Goal: Task Accomplishment & Management: Complete application form

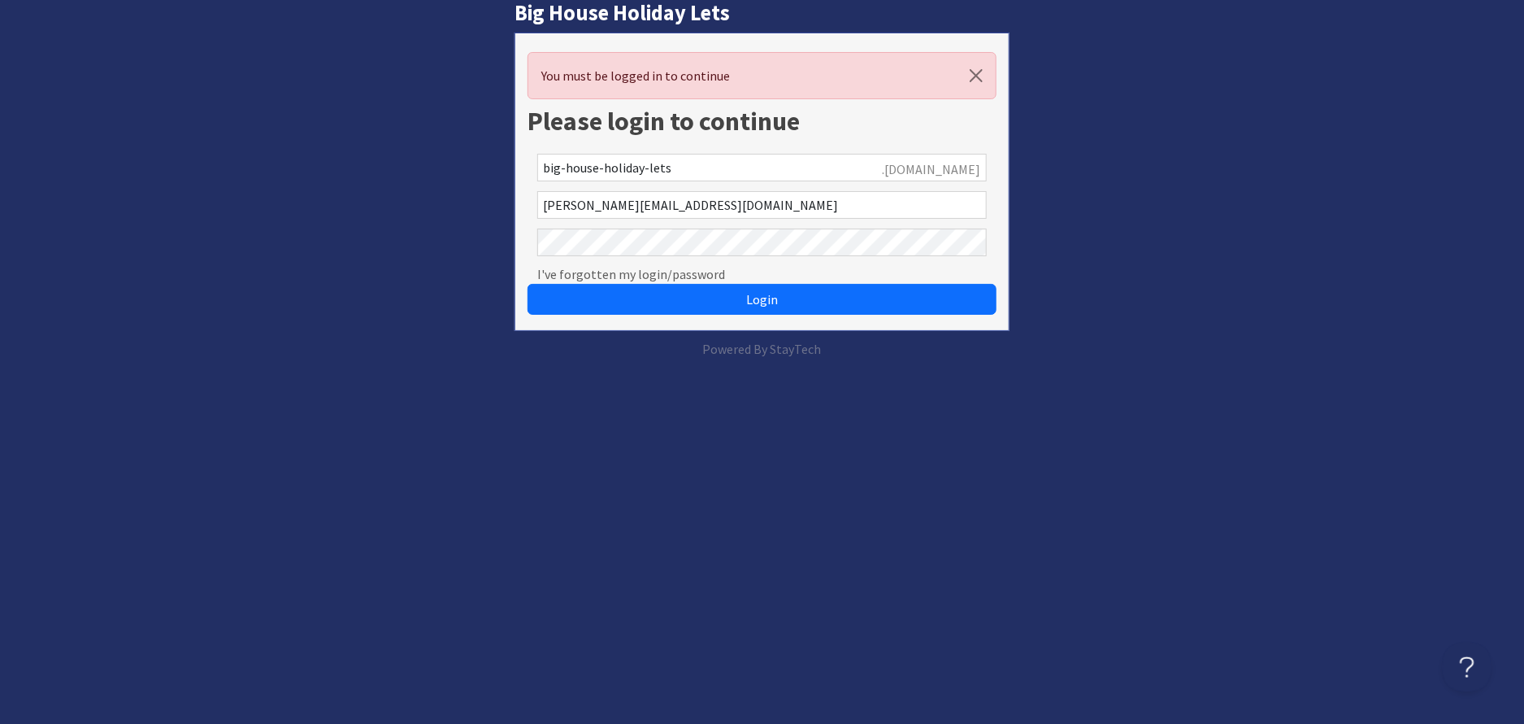
click at [528, 284] on button "Login" at bounding box center [762, 299] width 469 height 31
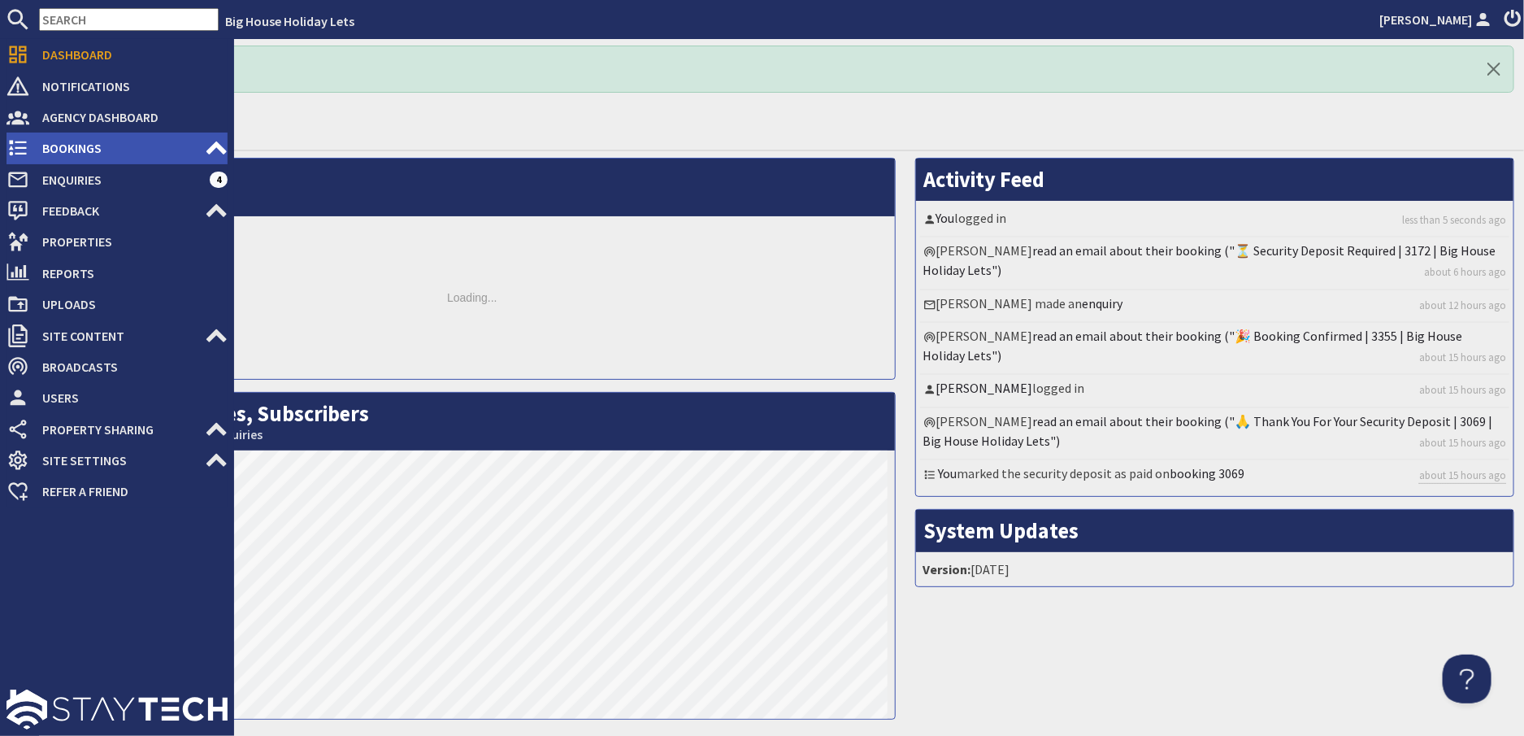
click at [57, 142] on span "Bookings" at bounding box center [117, 148] width 176 height 26
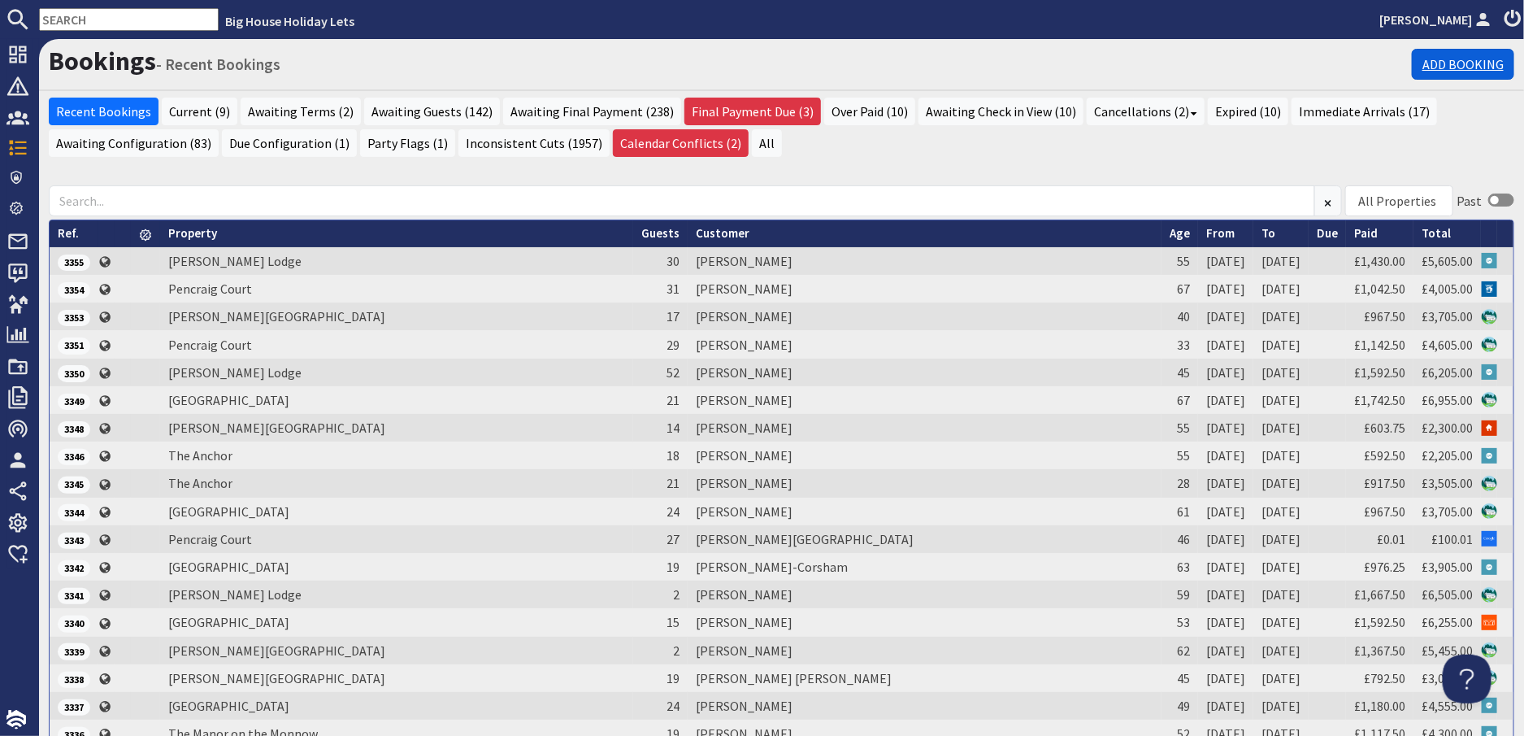
click at [1444, 49] on link "Add Booking" at bounding box center [1463, 64] width 102 height 31
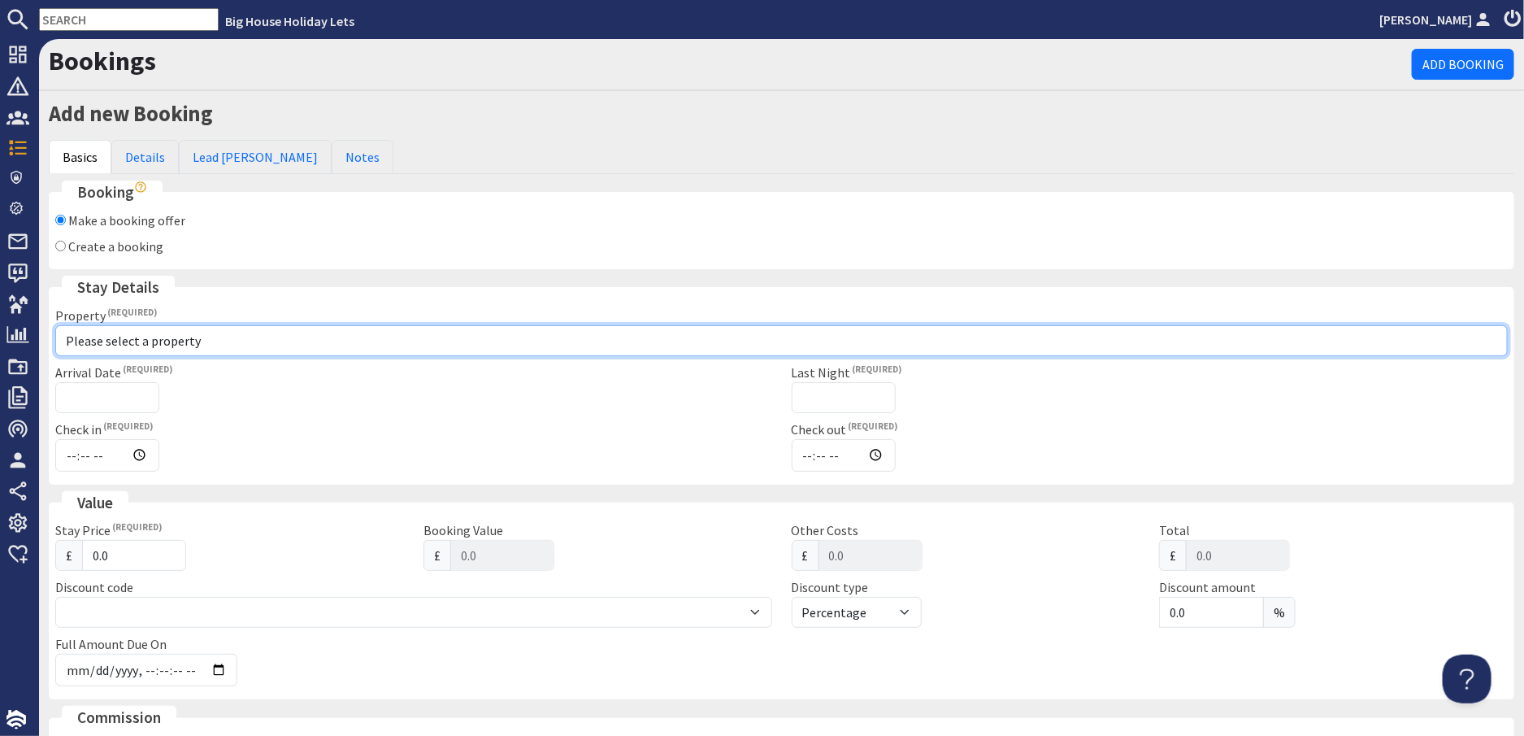
click at [94, 336] on select "Please select a property [PERSON_NAME][GEOGRAPHIC_DATA][PERSON_NAME][PERSON_NAM…" at bounding box center [781, 340] width 1453 height 31
select select "614"
click at [55, 325] on select "Please select a property [PERSON_NAME][GEOGRAPHIC_DATA][PERSON_NAME][PERSON_NAM…" at bounding box center [781, 340] width 1453 height 31
checkbox input "true"
type input "16:00"
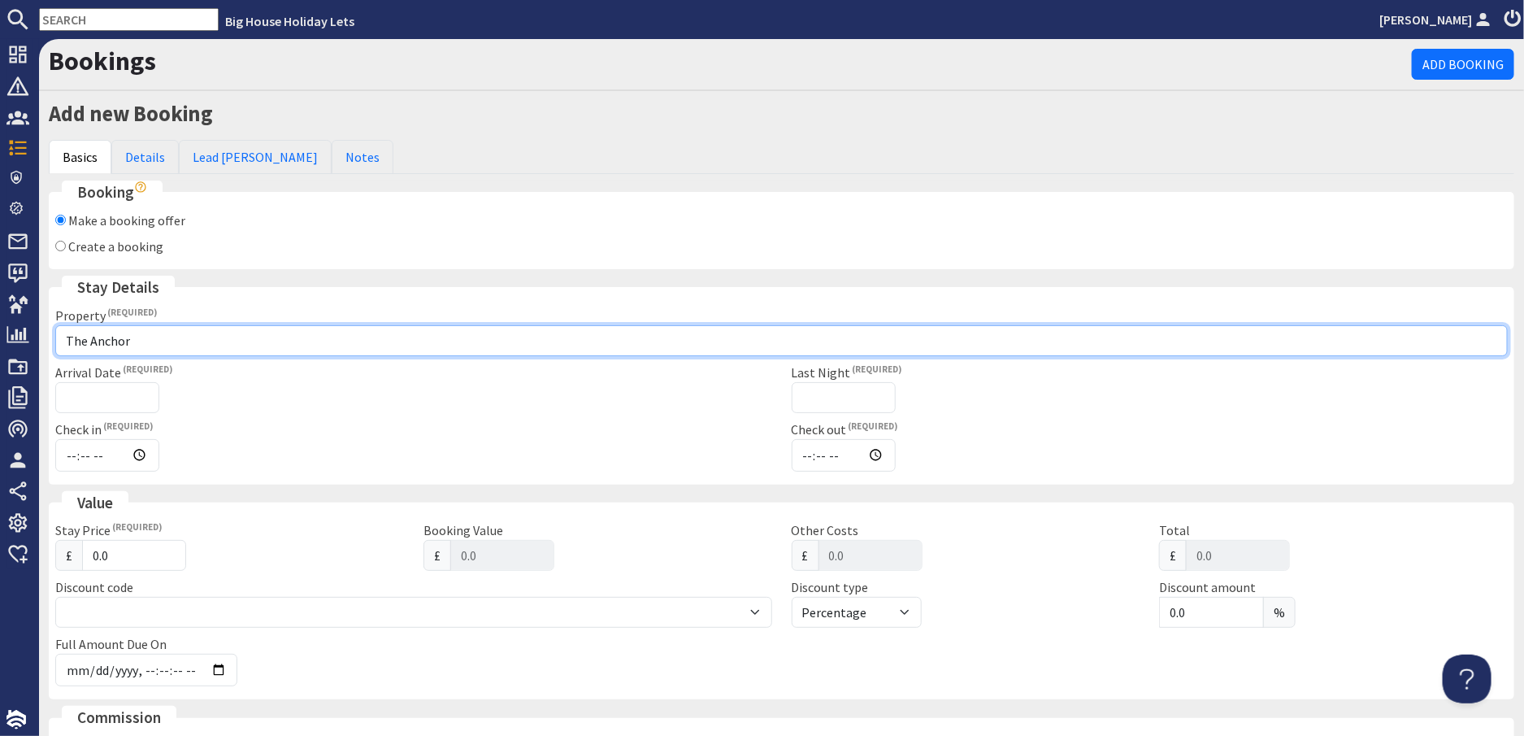
type input "10:00"
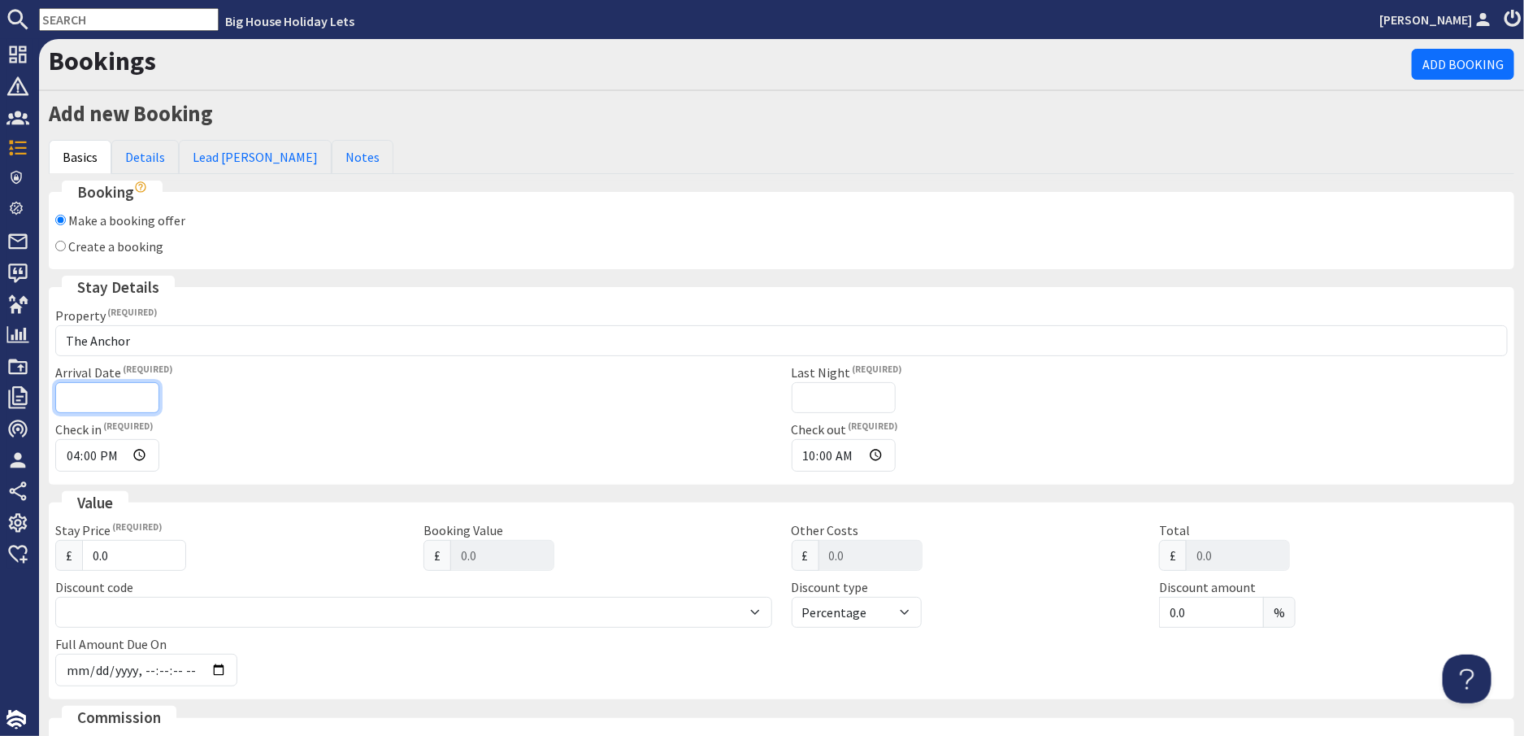
click at [88, 397] on input "Arrival Date" at bounding box center [107, 397] width 104 height 31
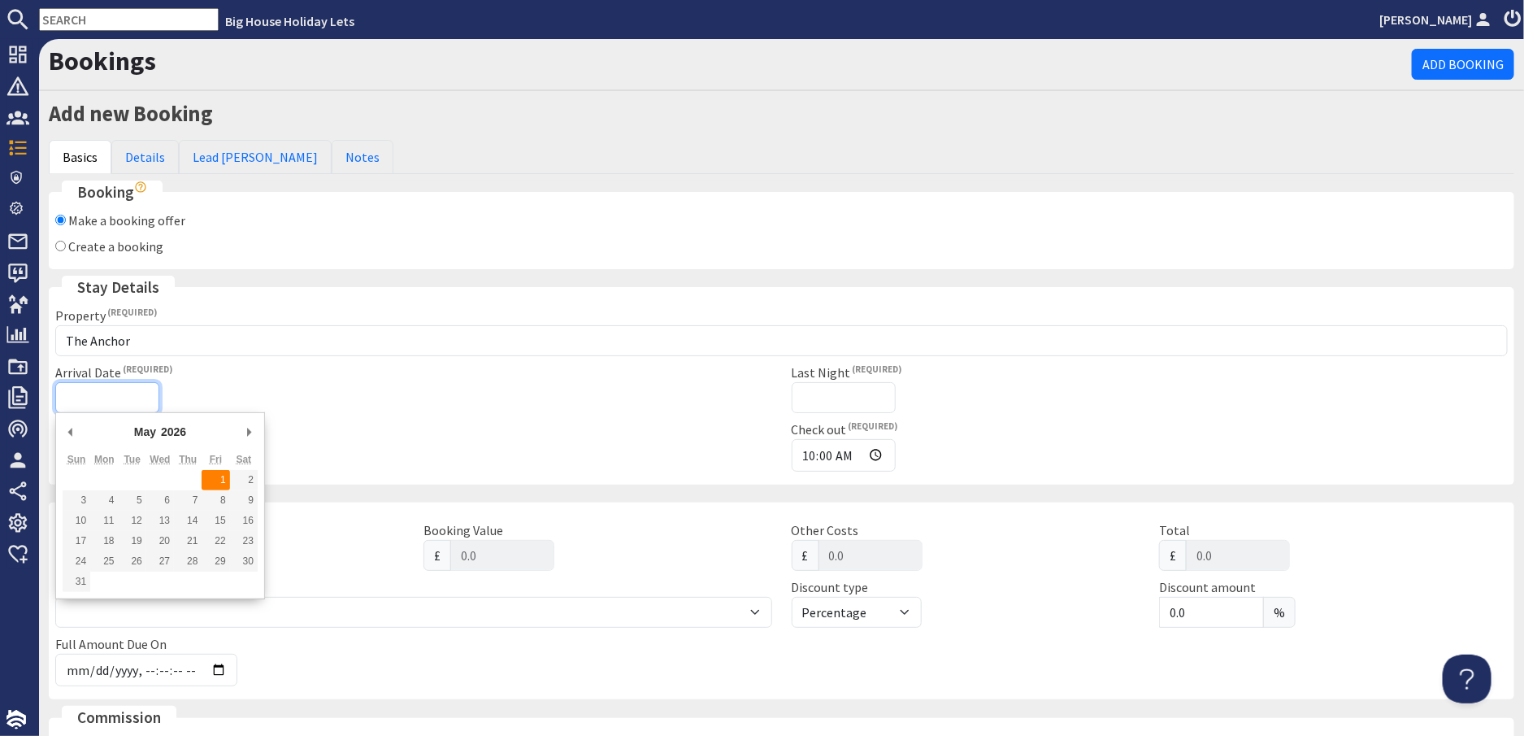
type input "[DATE]"
type input "[DATE]T23:59:59"
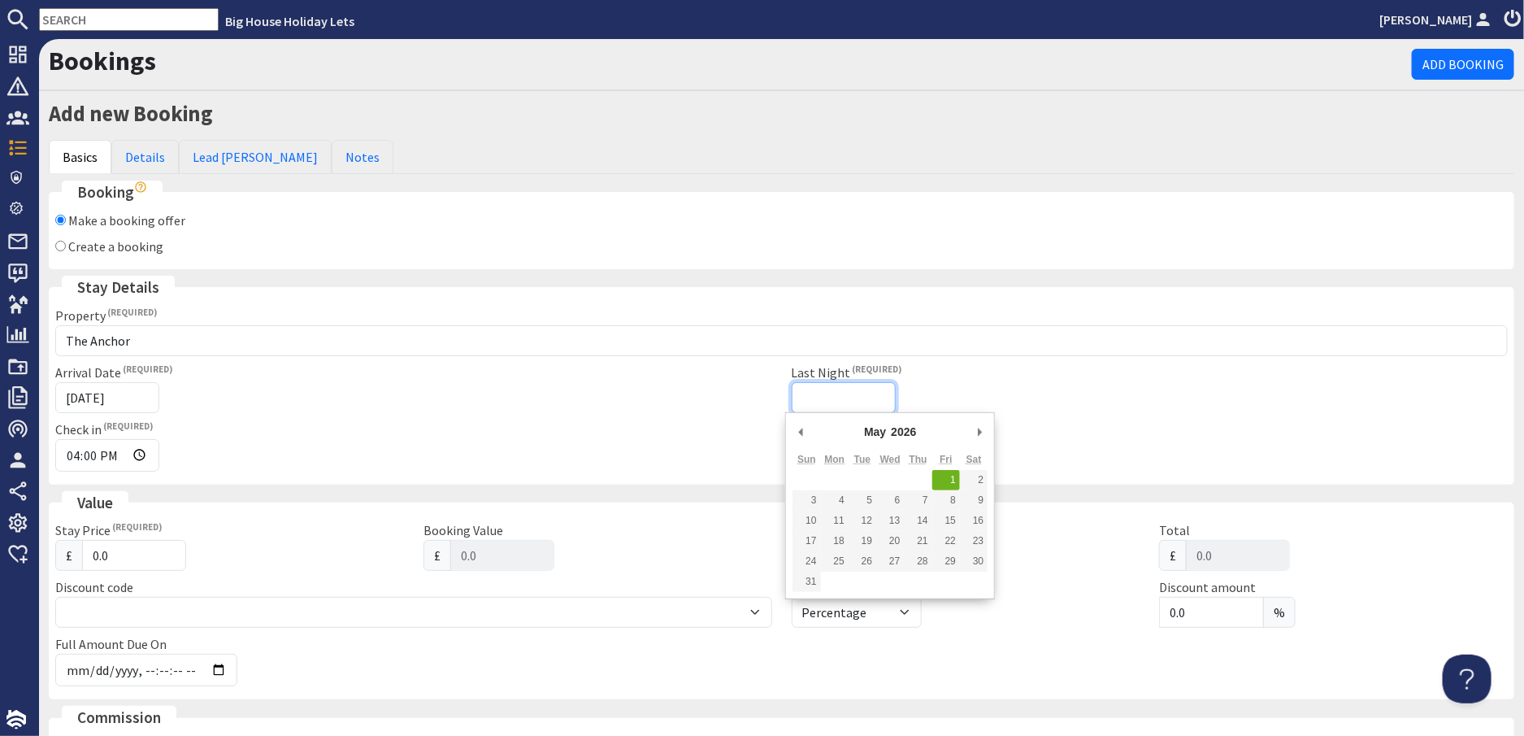
click at [838, 393] on input "Last Night" at bounding box center [844, 397] width 104 height 31
type input "[DATE]"
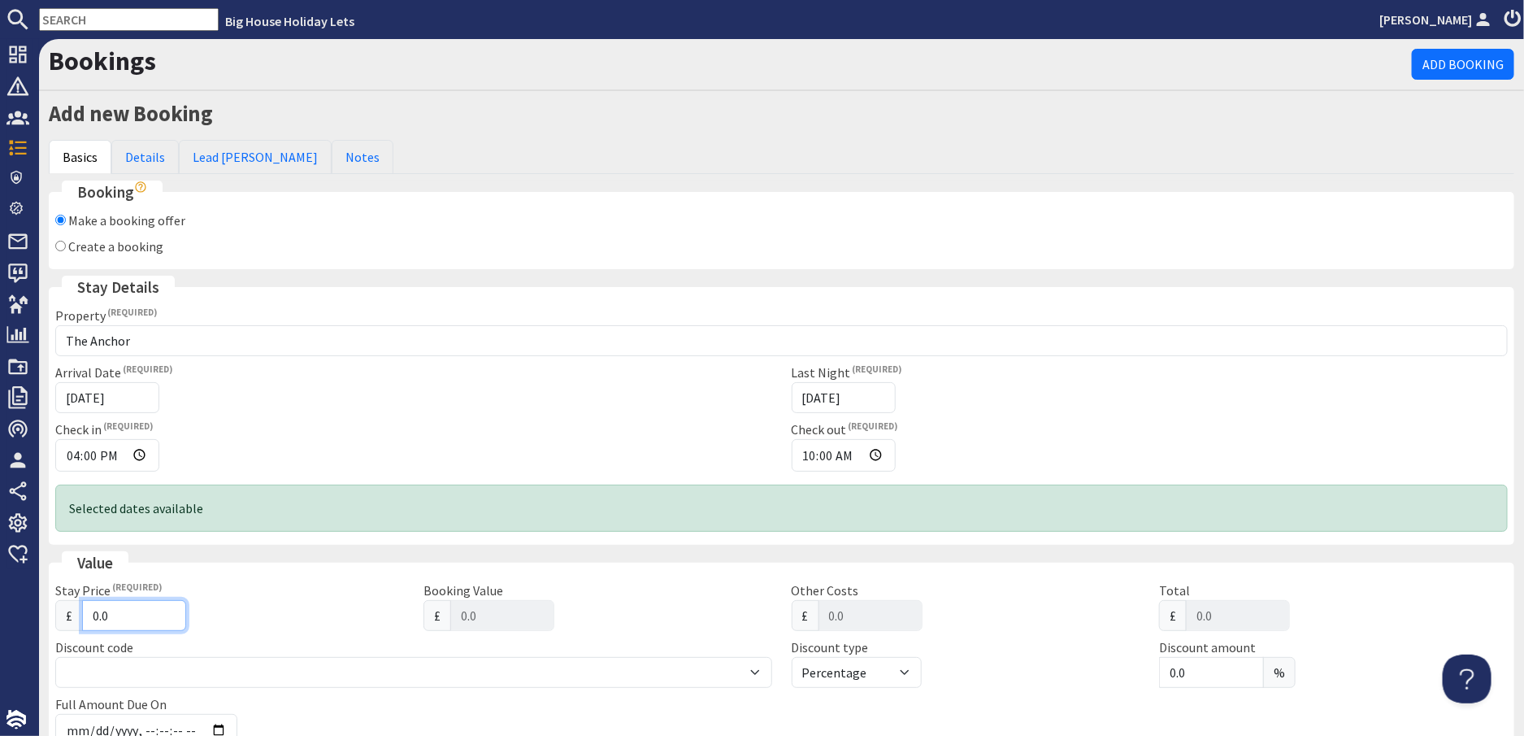
drag, startPoint x: 110, startPoint y: 611, endPoint x: 41, endPoint y: 601, distance: 69.8
click at [41, 601] on div "Add new Booking Basics Details Lead [PERSON_NAME] Notes Booking Make a booking …" at bounding box center [781, 691] width 1485 height 1186
type input "3"
type input "3.00"
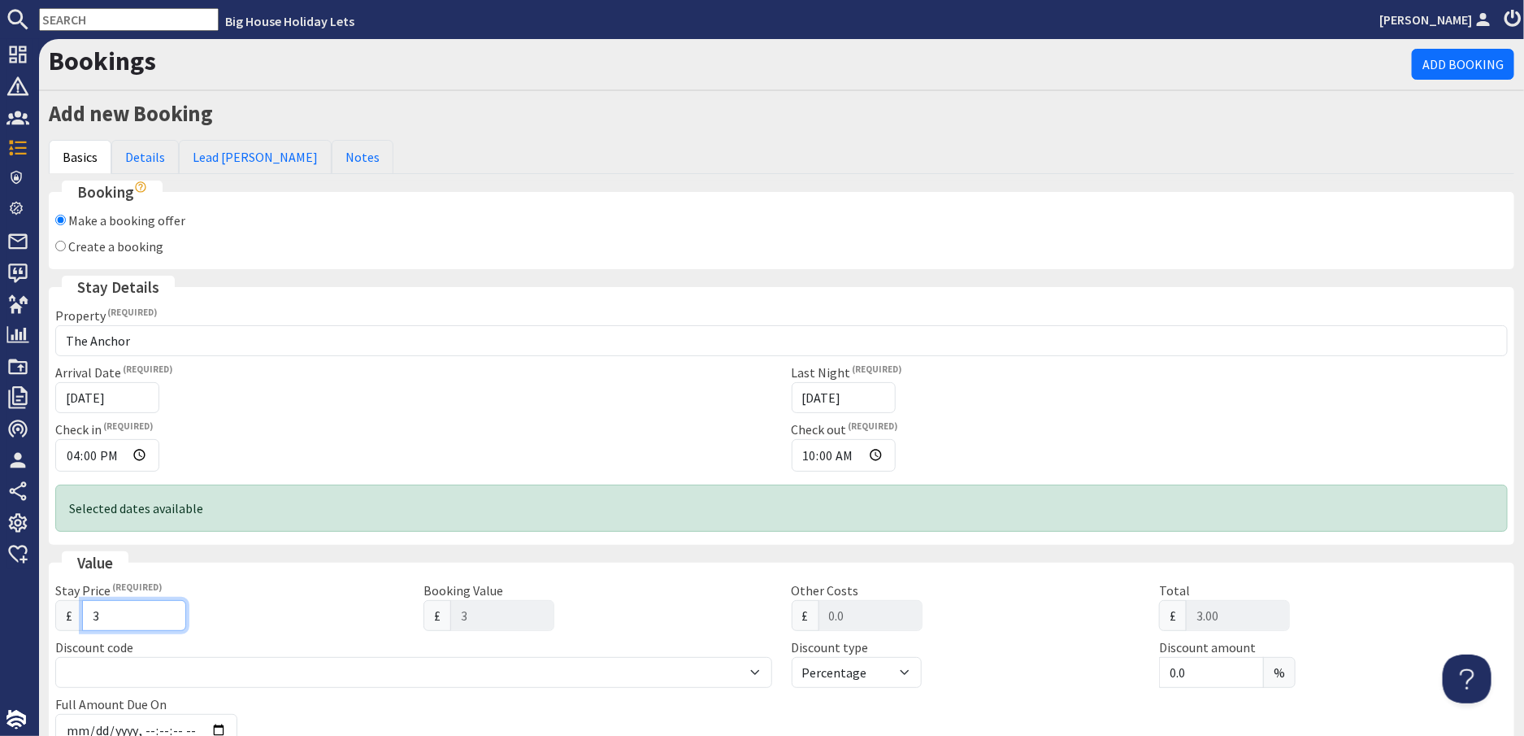
type input "37"
type input "37.00"
type input "370"
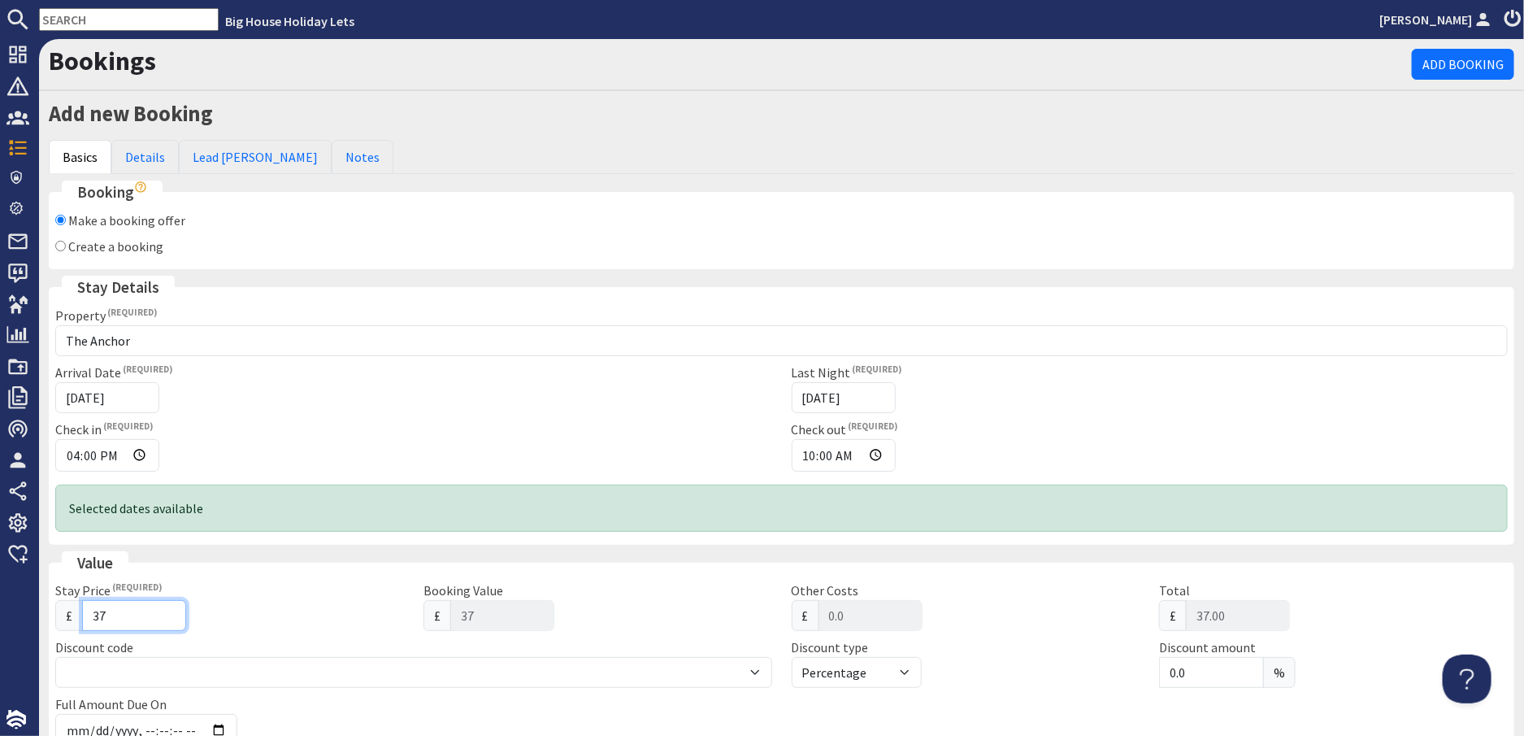
type input "370.00"
type input "3705"
type input "3705.00"
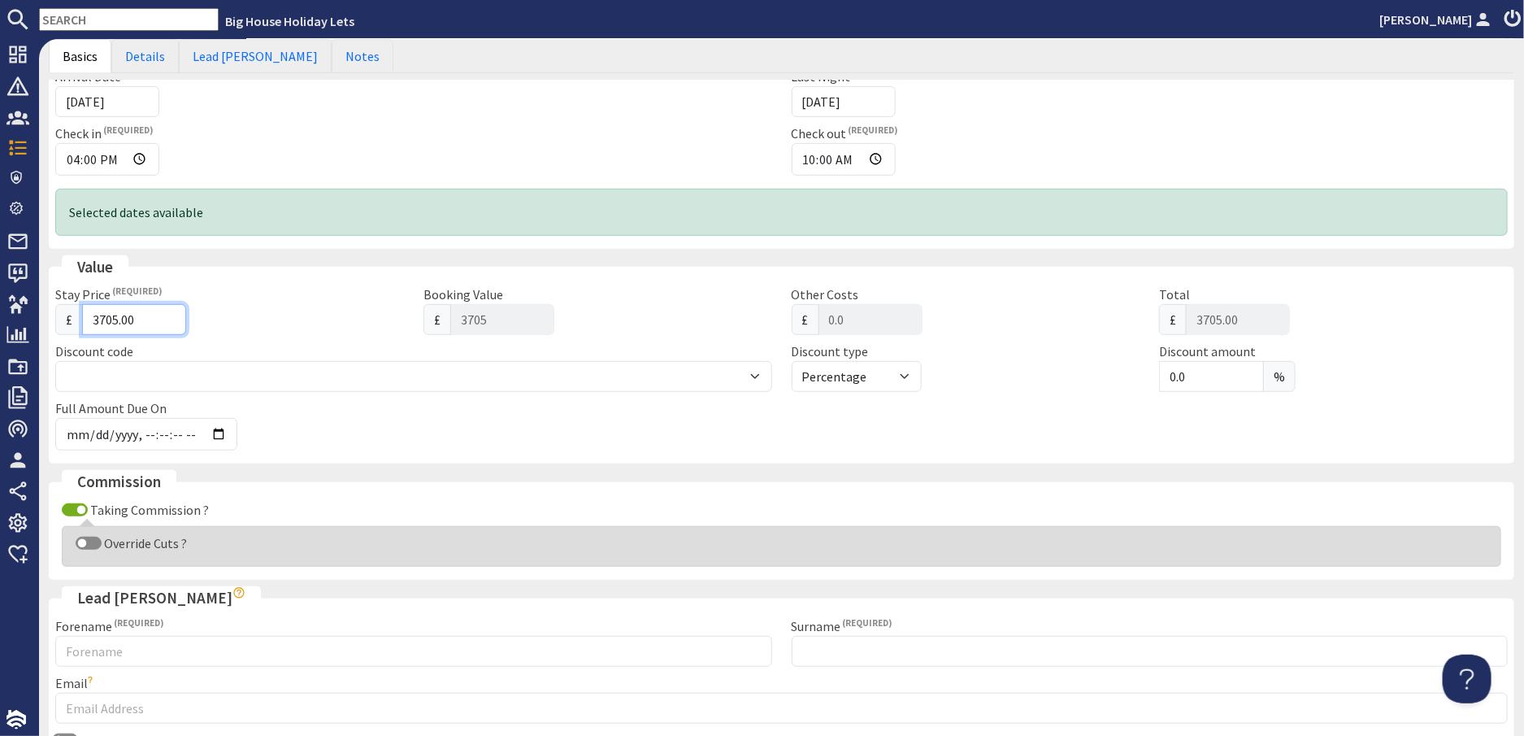
scroll to position [325, 0]
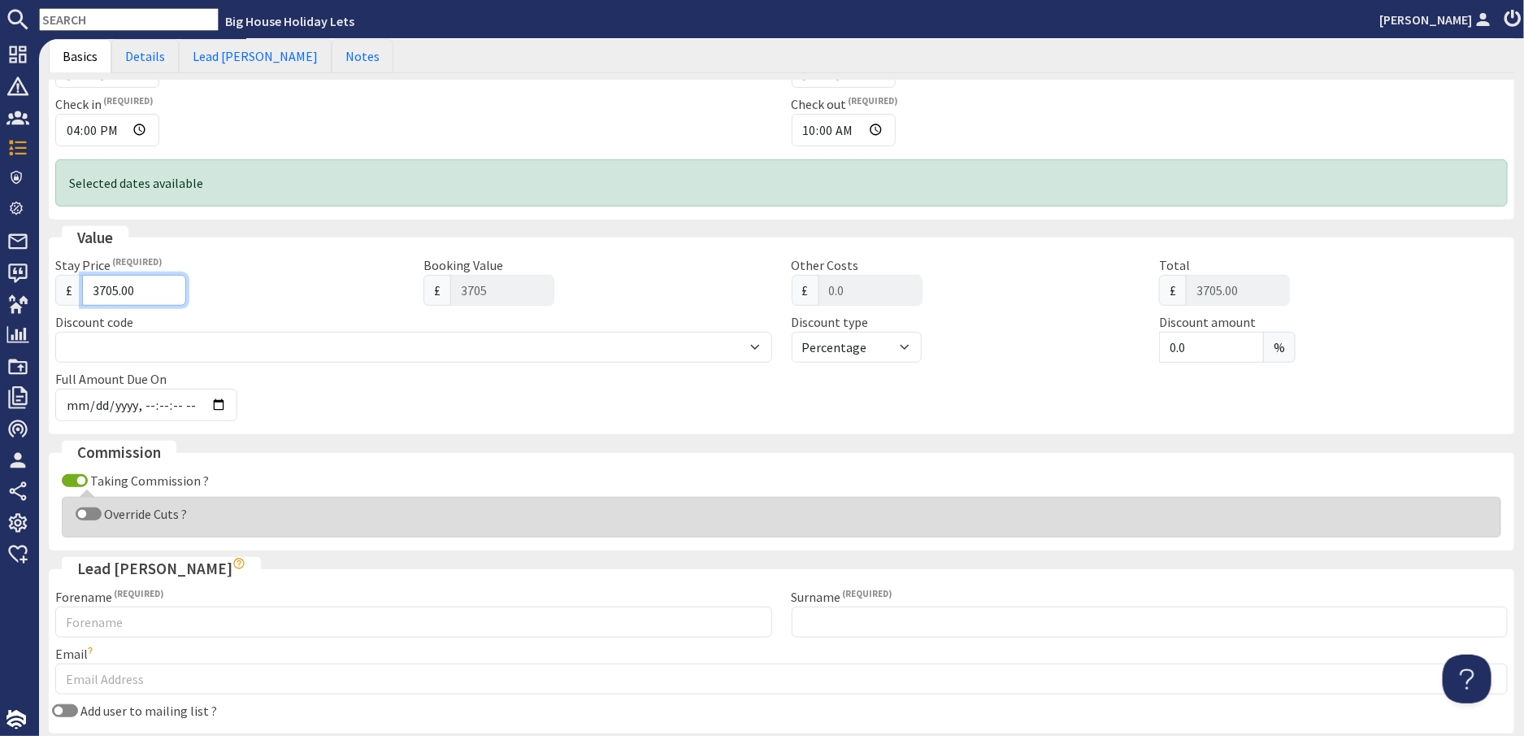
type input "3705.00"
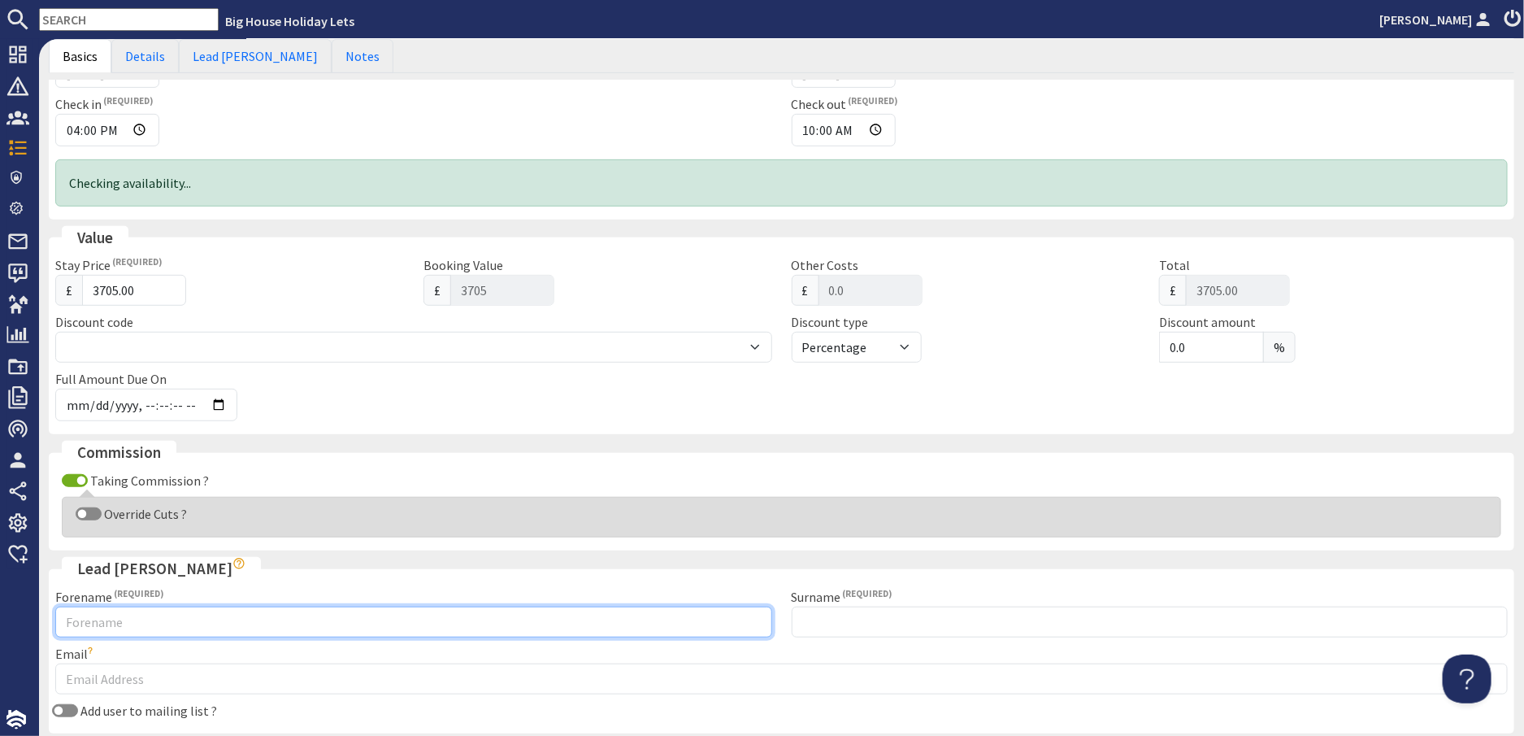
click at [154, 620] on input "Forename" at bounding box center [413, 621] width 717 height 31
type input "[PERSON_NAME]"
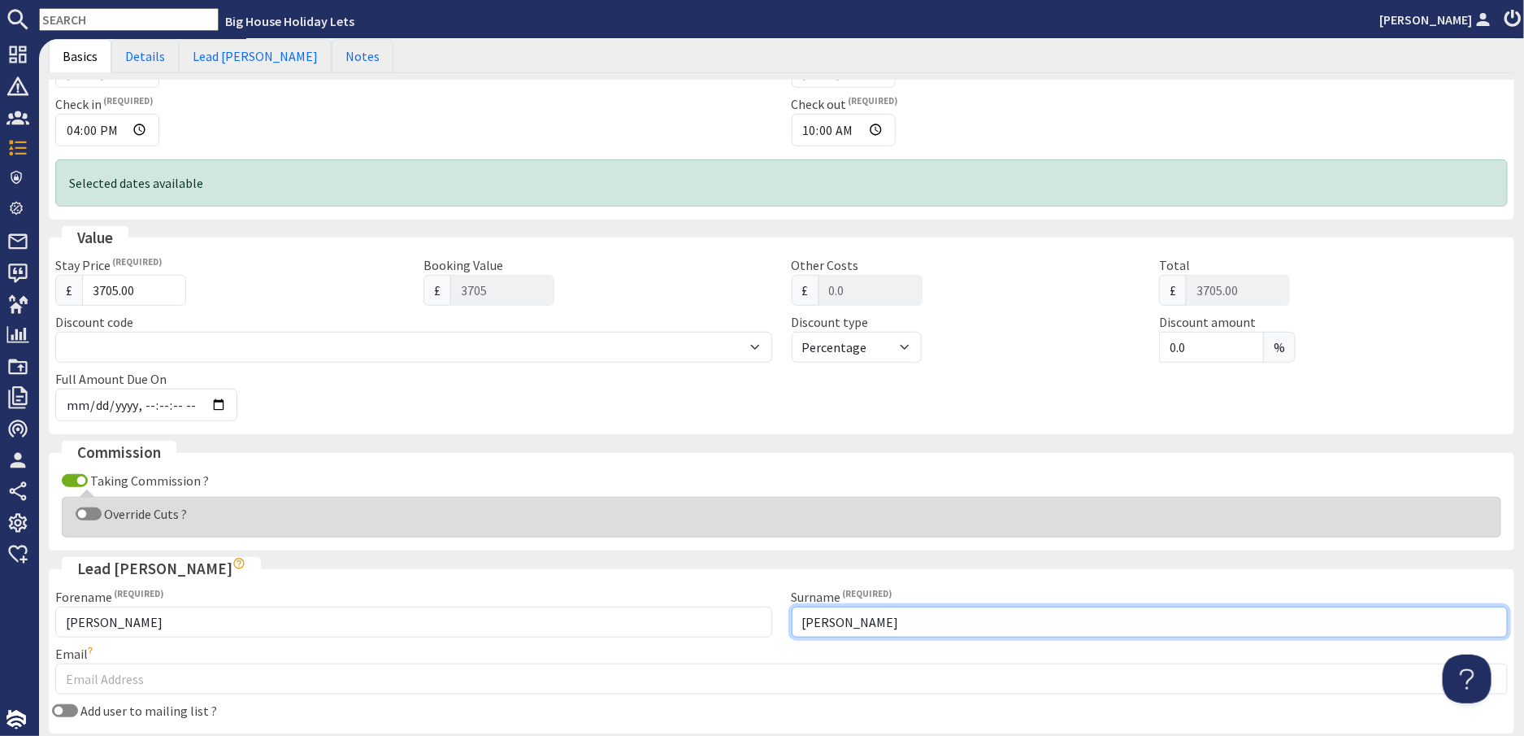
type input "[PERSON_NAME]"
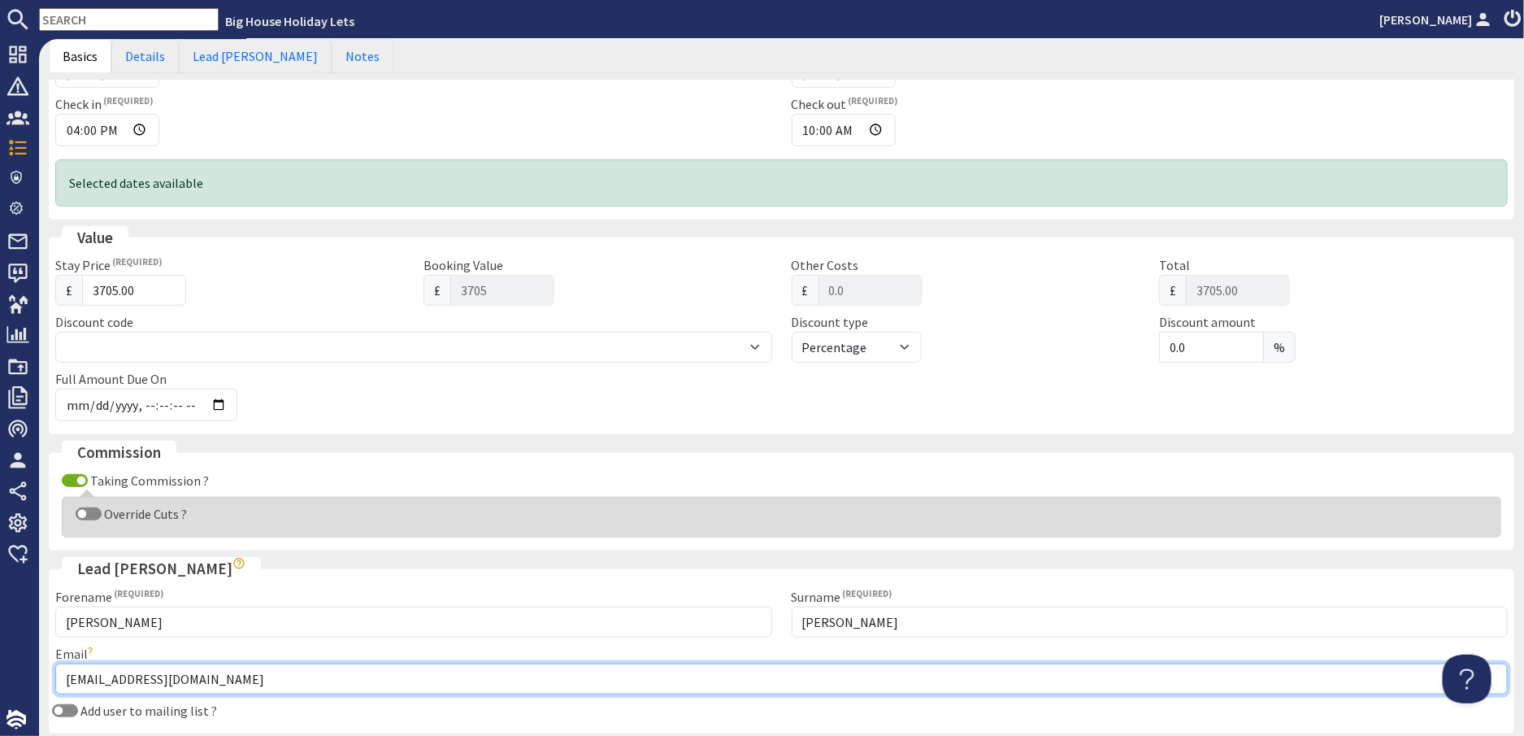
type input "[EMAIL_ADDRESS][DOMAIN_NAME]"
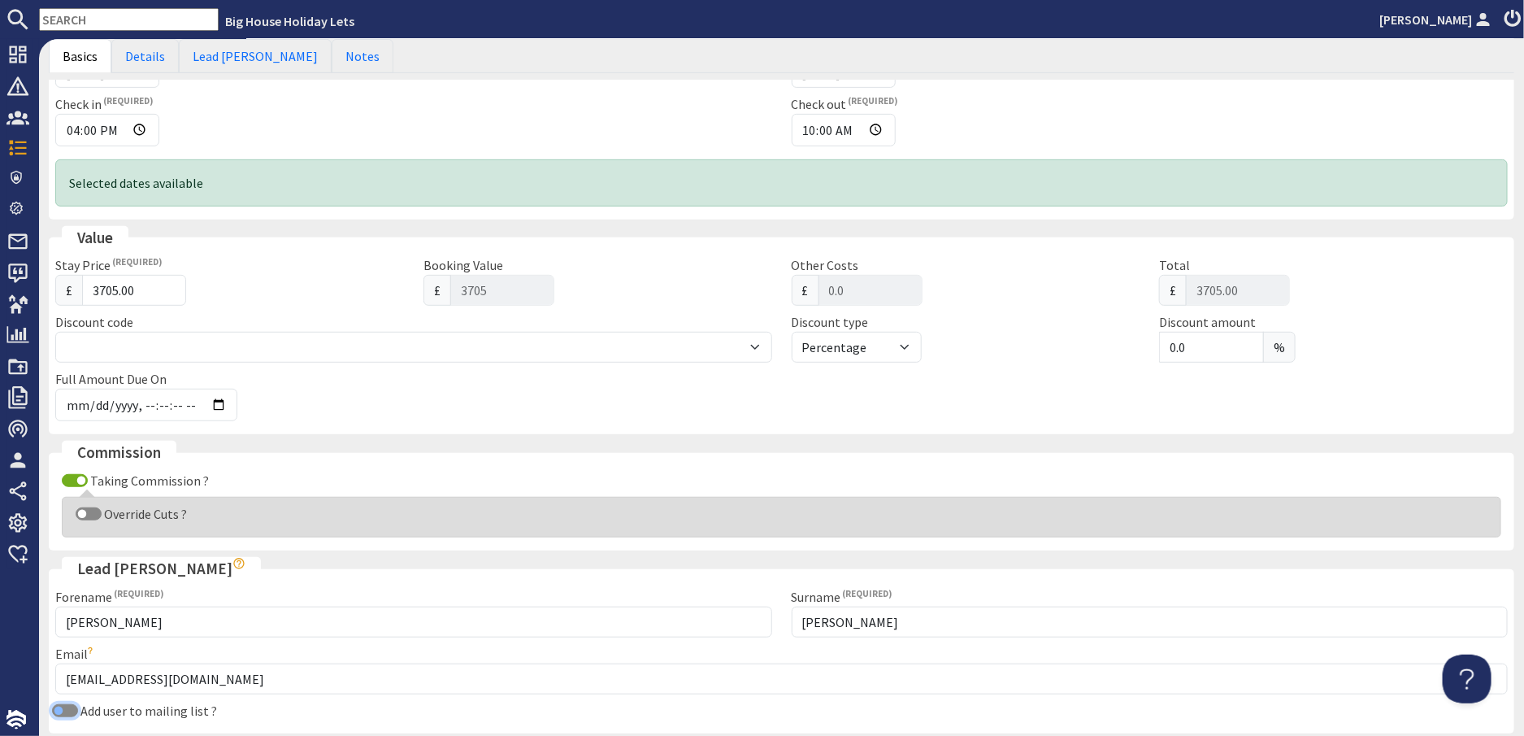
scroll to position [406, 0]
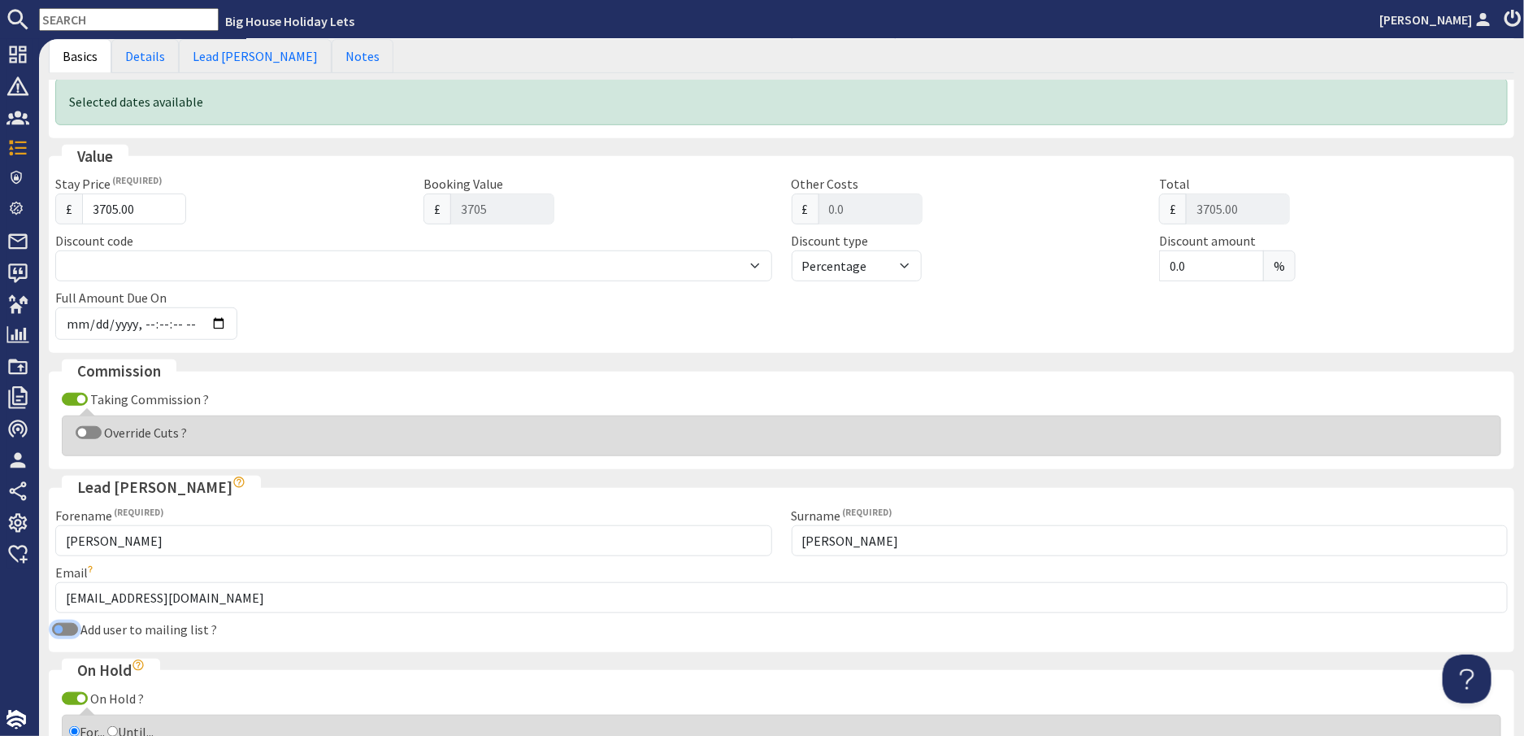
click at [67, 630] on input "Add user to mailing list ?" at bounding box center [65, 629] width 26 height 13
checkbox input "true"
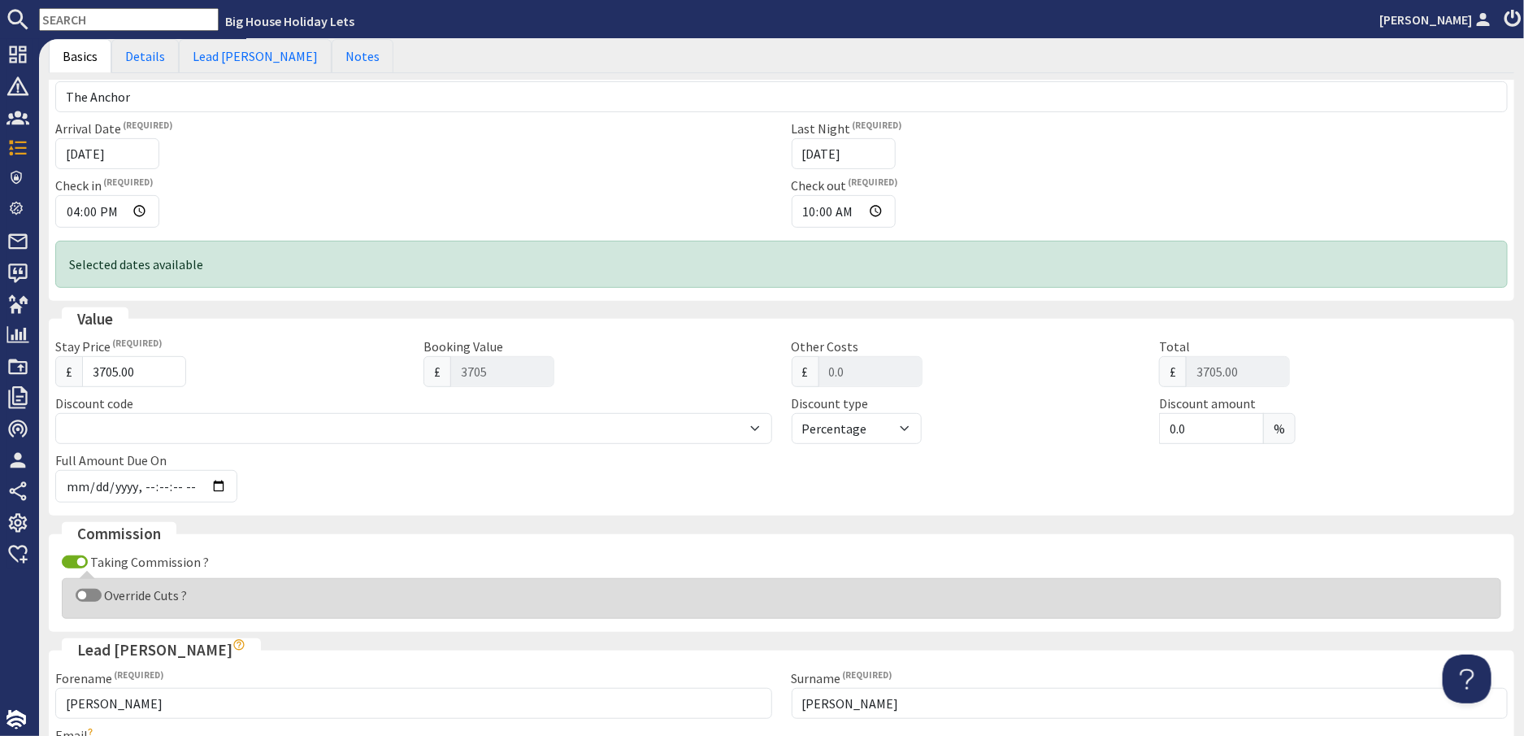
scroll to position [0, 0]
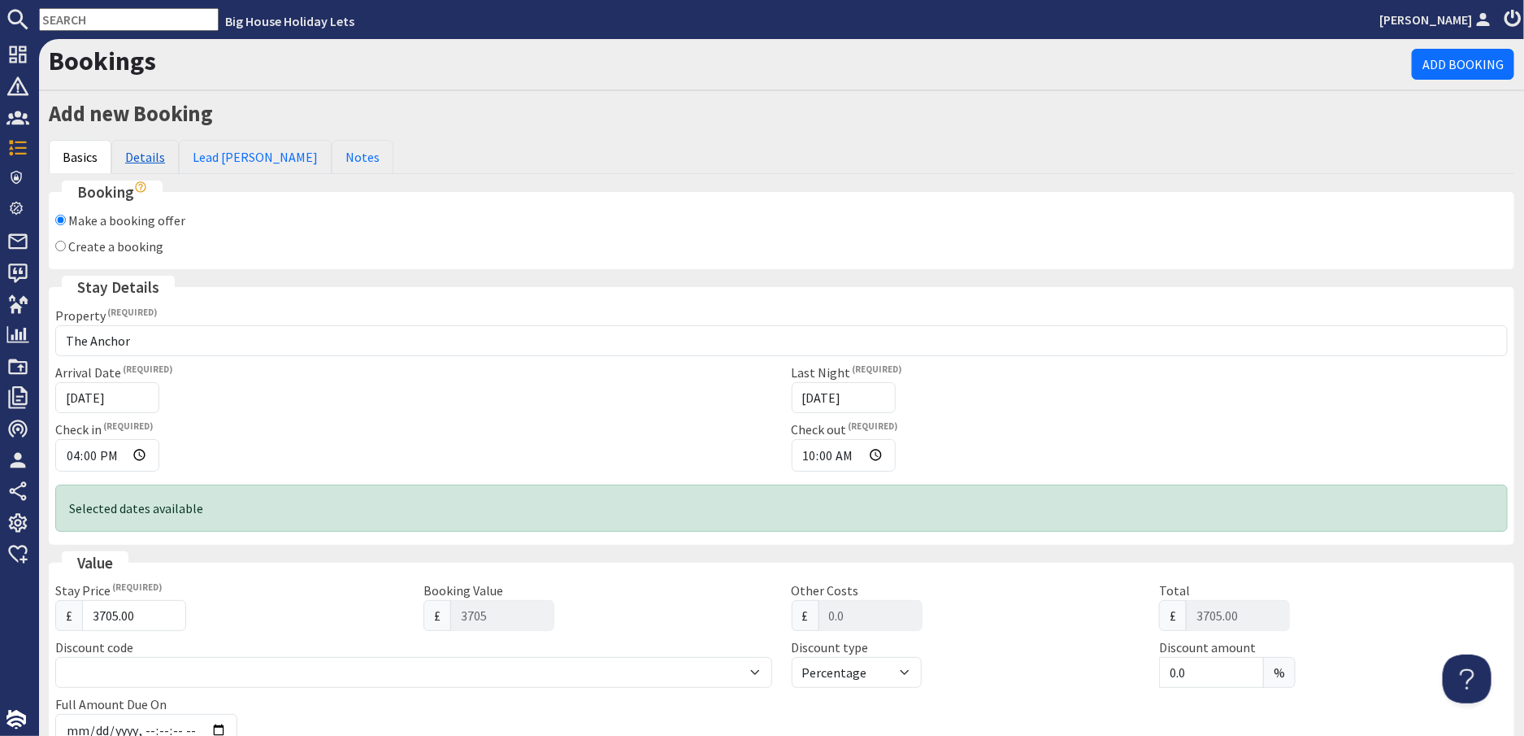
click at [135, 154] on link "Details" at bounding box center [144, 157] width 67 height 34
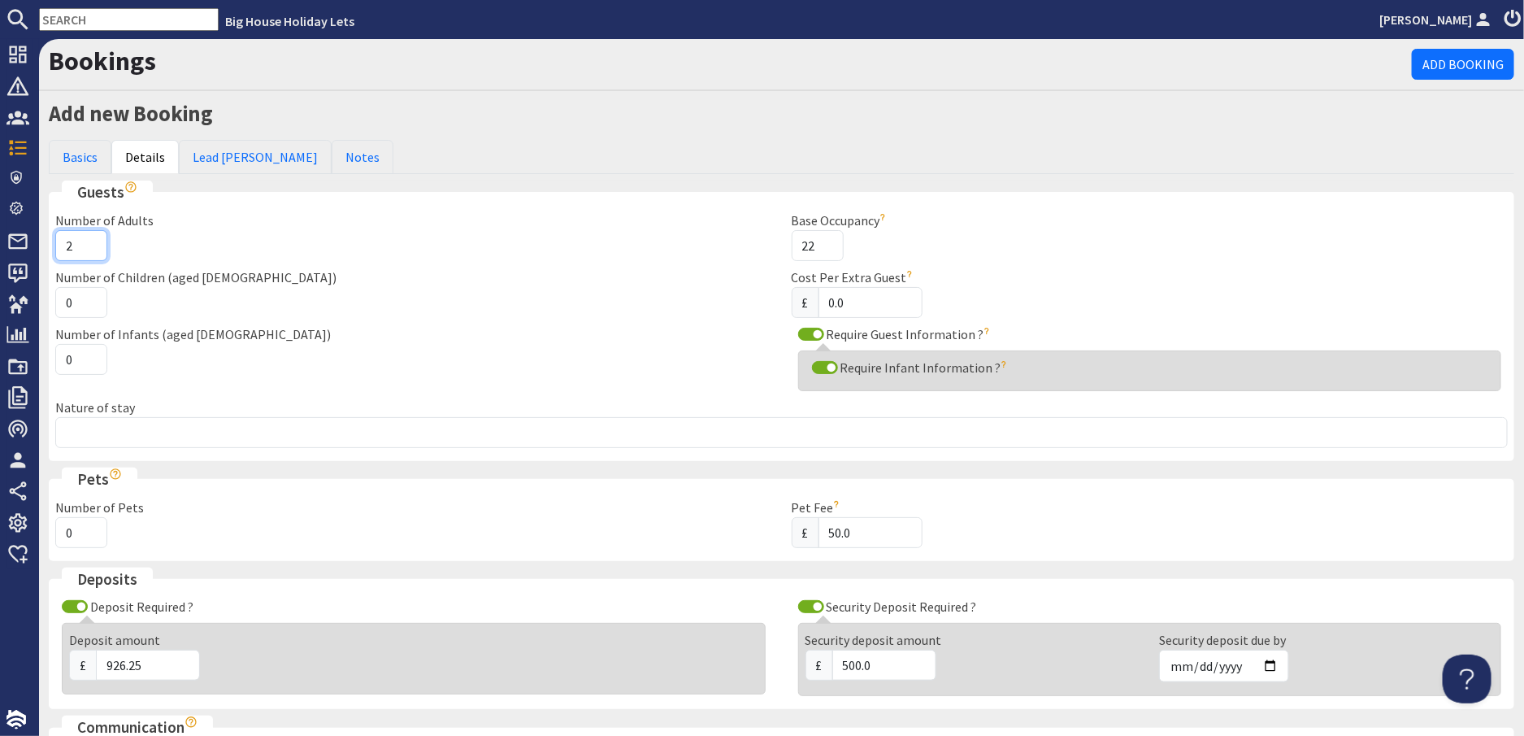
type input "2"
click at [92, 238] on input "2" at bounding box center [81, 245] width 52 height 31
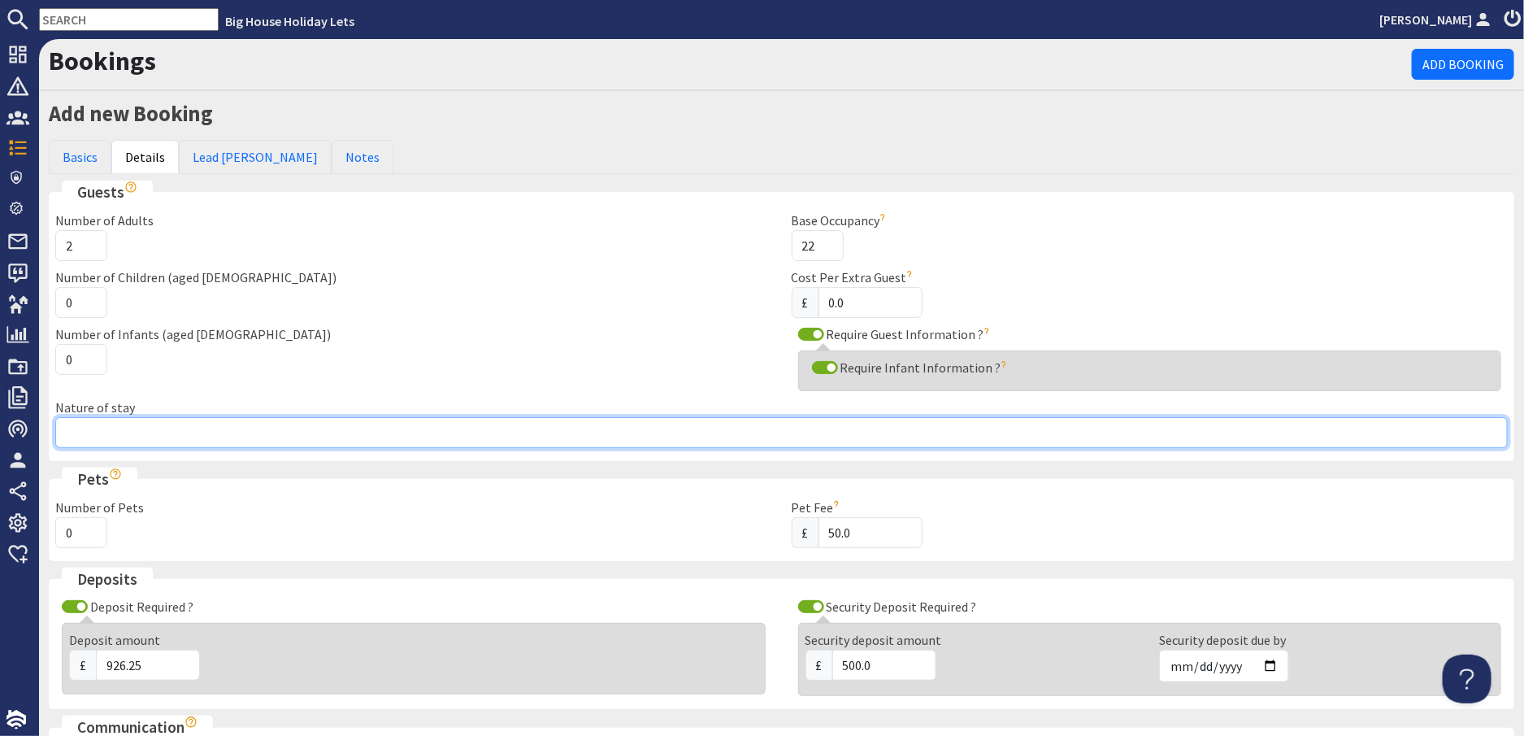
click at [119, 440] on input "Nature of stay" at bounding box center [781, 432] width 1453 height 31
type input "f"
type input "Family 50th Birthday"
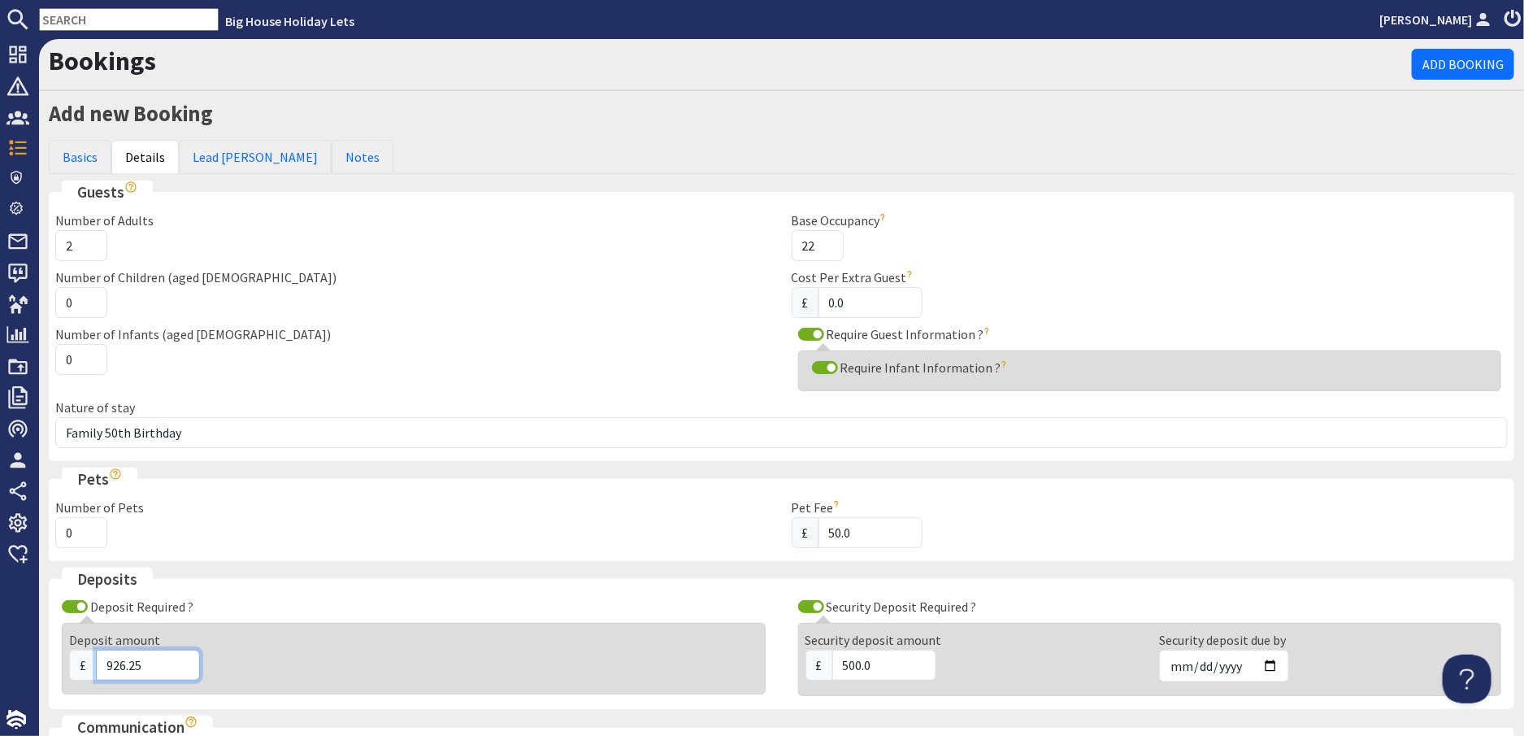
drag, startPoint x: 167, startPoint y: 666, endPoint x: 34, endPoint y: 661, distance: 133.4
click at [34, 661] on div "Dashboard Notifications 0 Agency Dashboard Bookings 0 Security Deposits 2 Disco…" at bounding box center [762, 387] width 1524 height 697
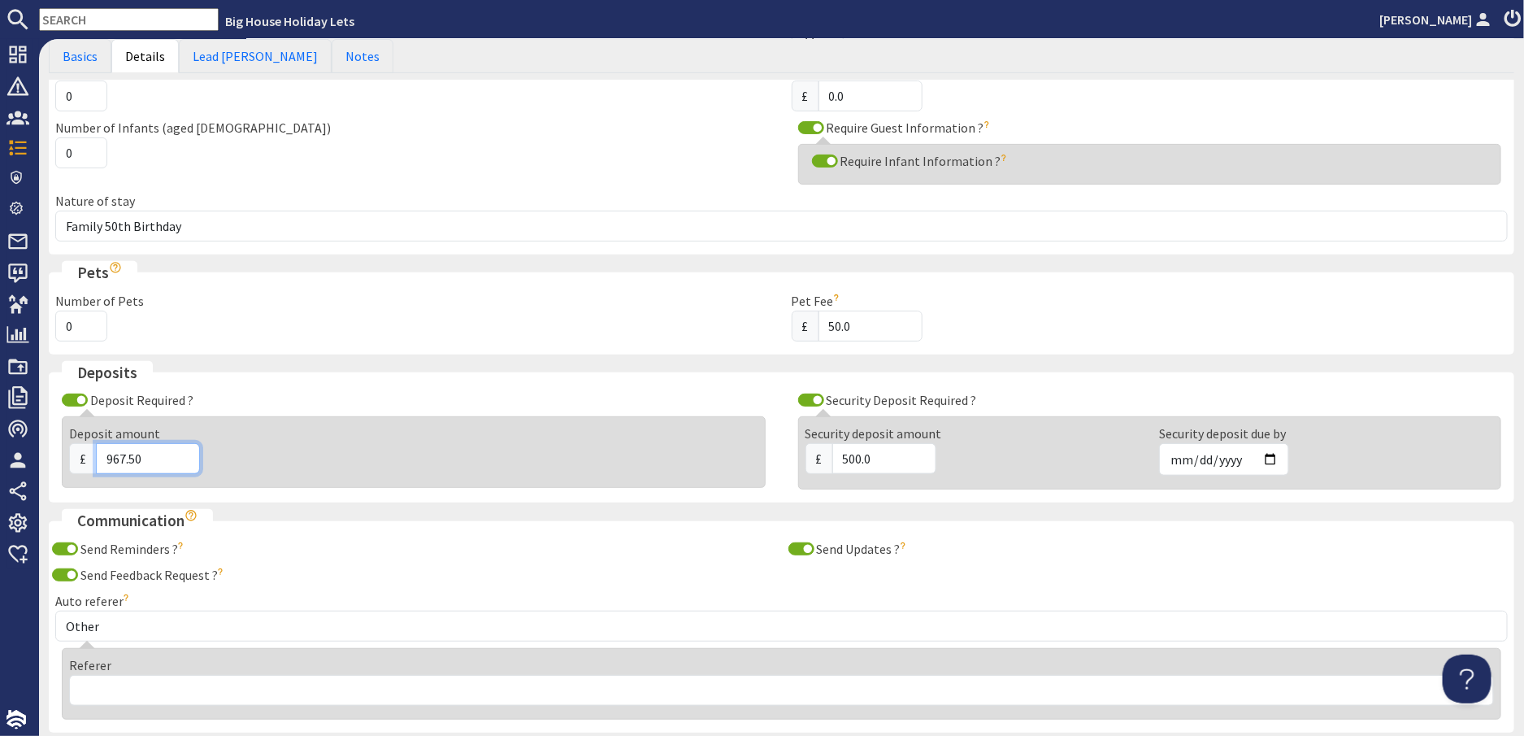
scroll to position [244, 0]
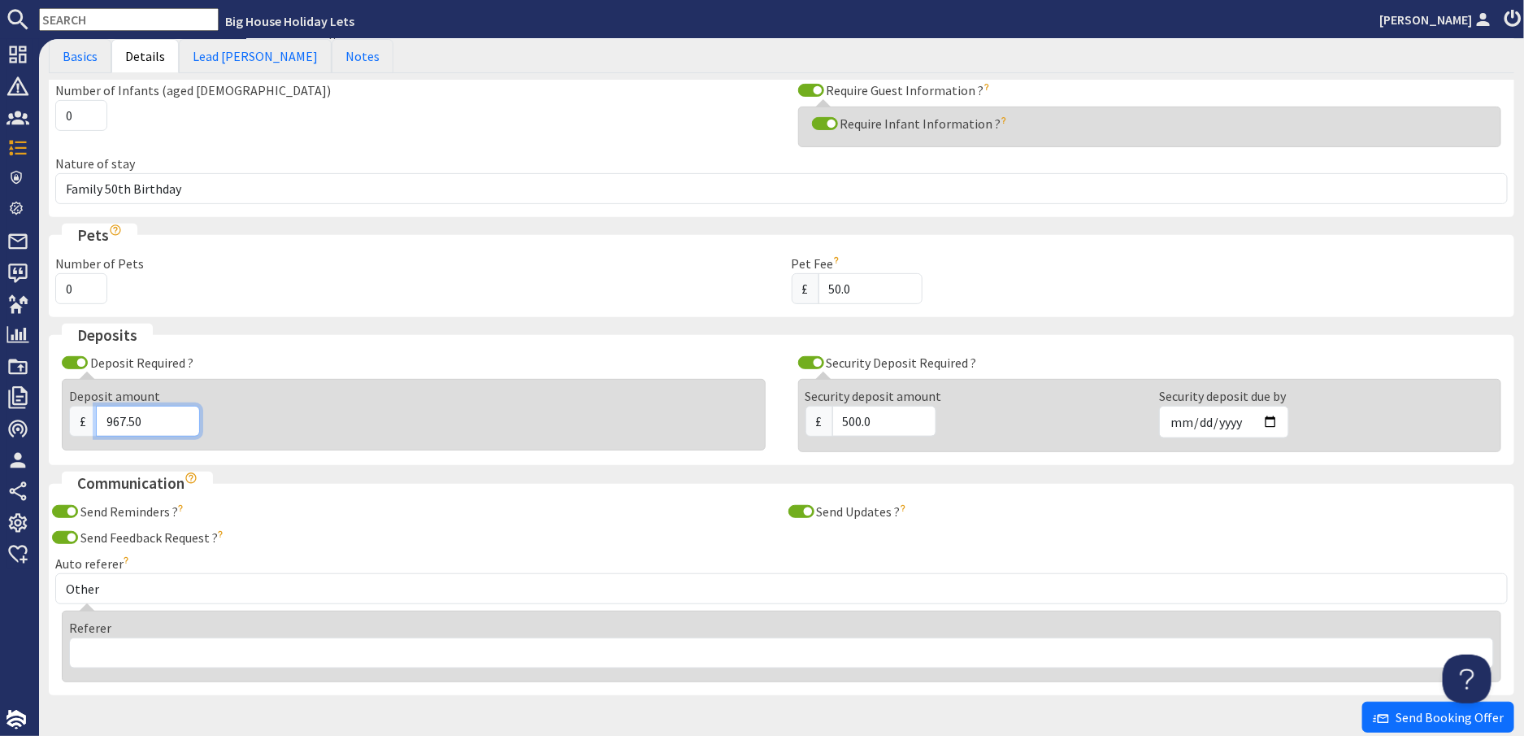
type input "967.50"
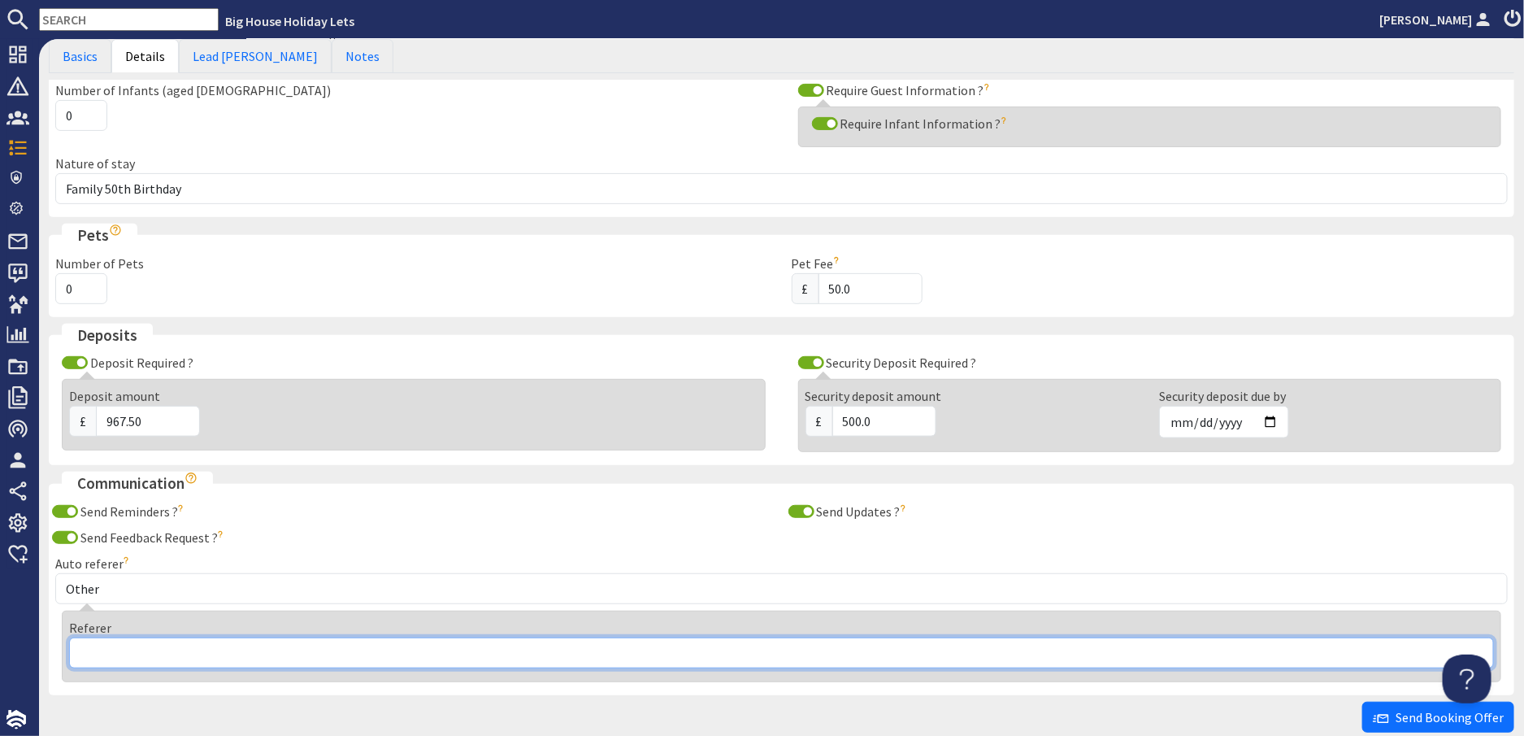
click at [93, 641] on input "Referer" at bounding box center [781, 652] width 1425 height 31
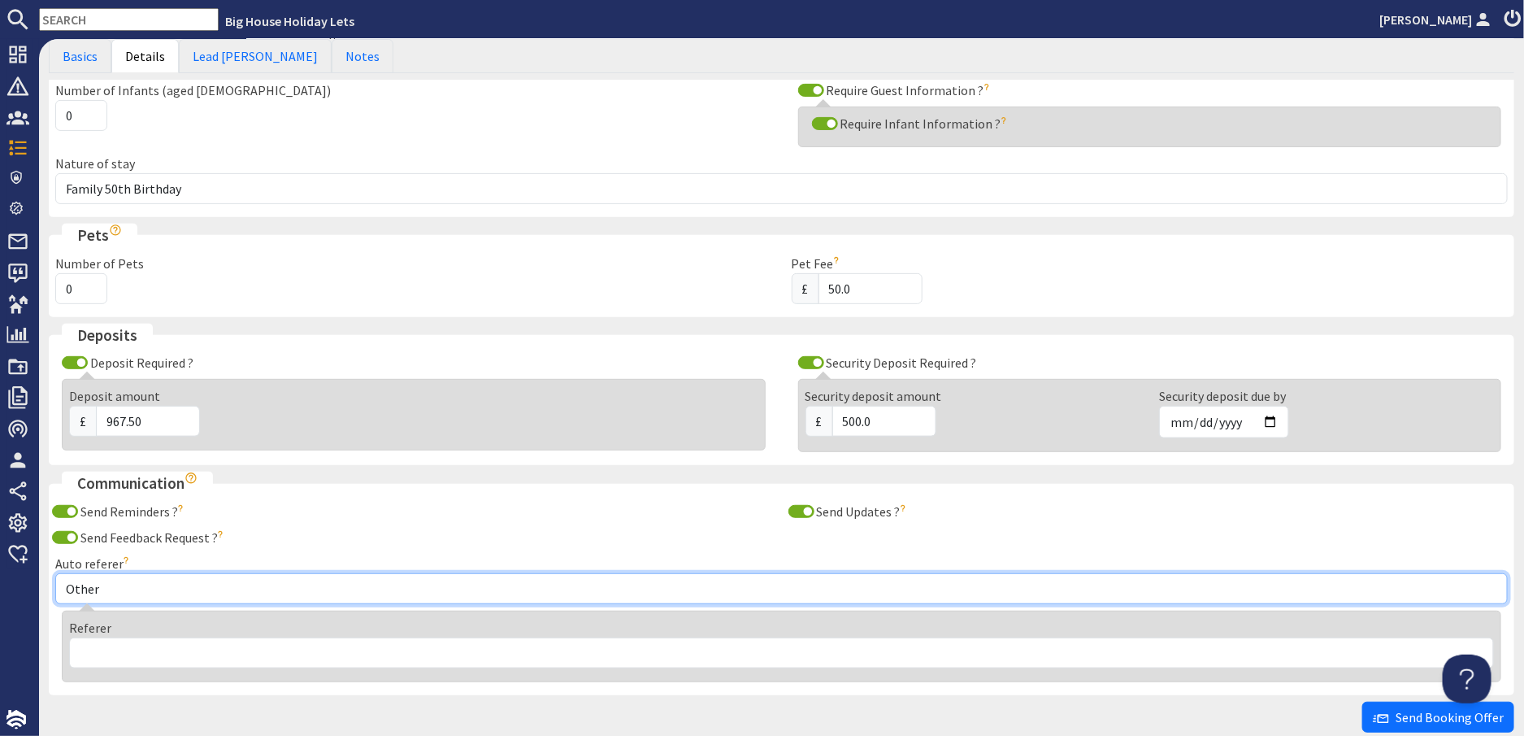
click at [108, 598] on select "Other Aber Cottage and Retreat Abritel Airbnb [PERSON_NAME] House A Moment Of S…" at bounding box center [781, 588] width 1453 height 31
select select "344"
click at [55, 573] on select "Other Aber Cottage and Retreat Abritel Airbnb [PERSON_NAME] House A Moment Of S…" at bounding box center [781, 588] width 1453 height 31
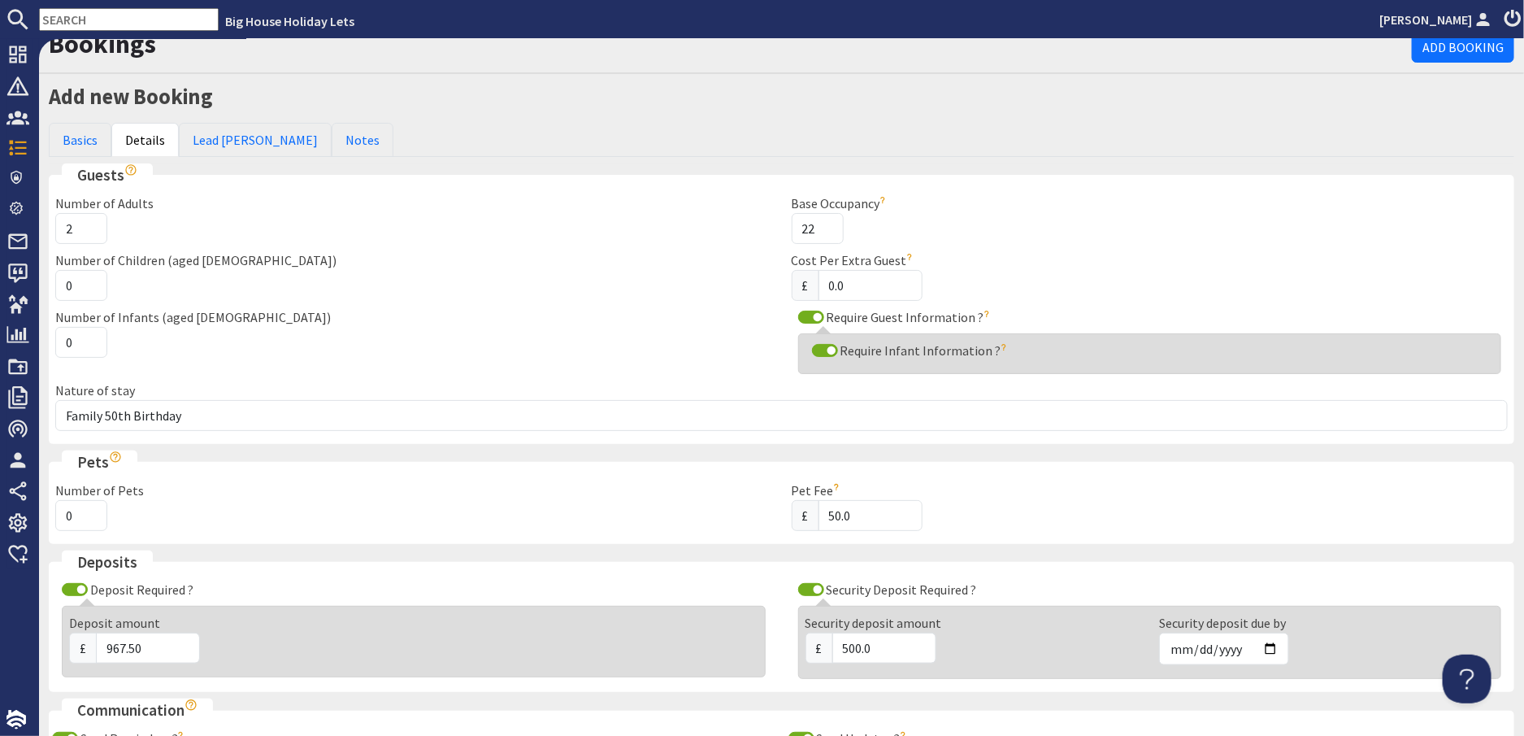
scroll to position [7, 0]
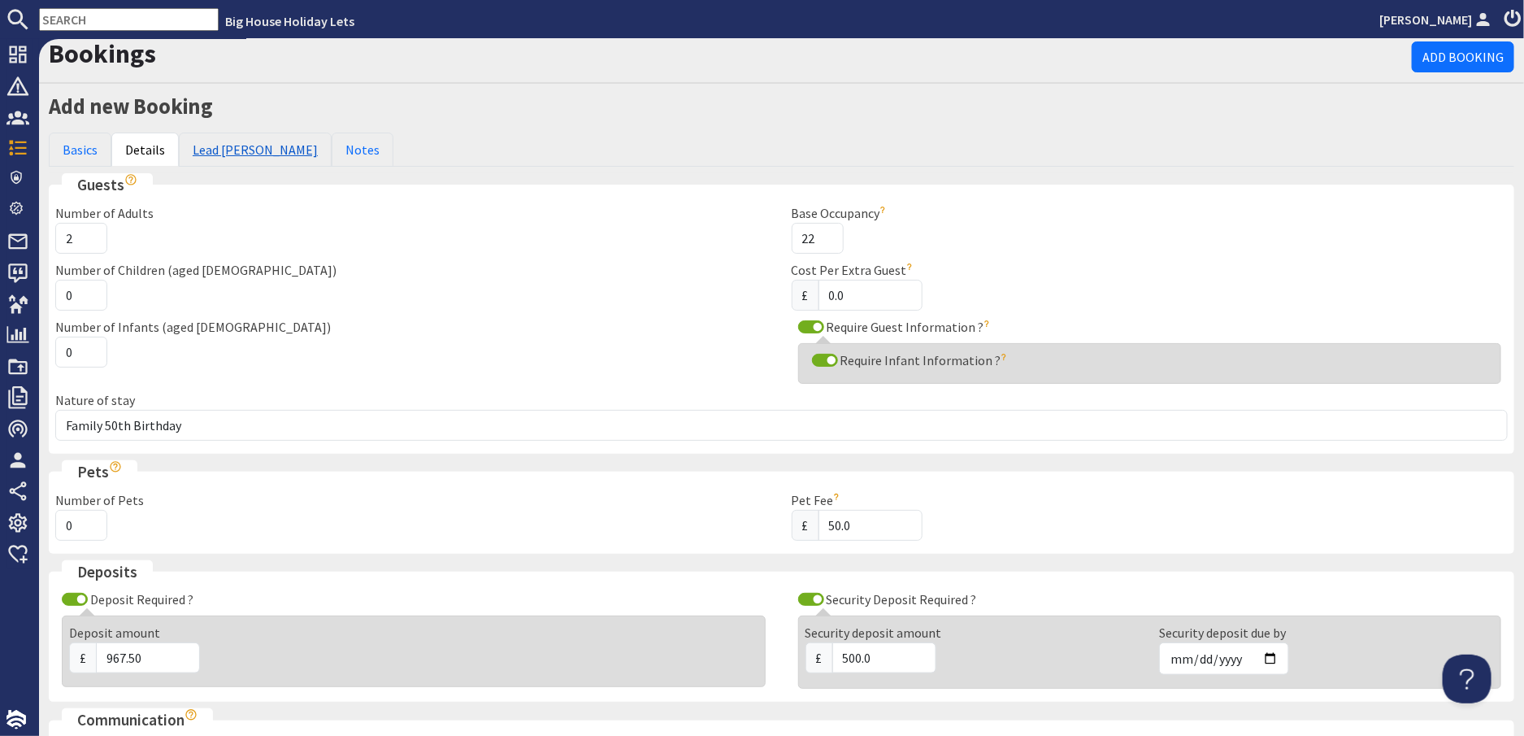
click at [222, 148] on link "Lead [PERSON_NAME]" at bounding box center [255, 150] width 153 height 34
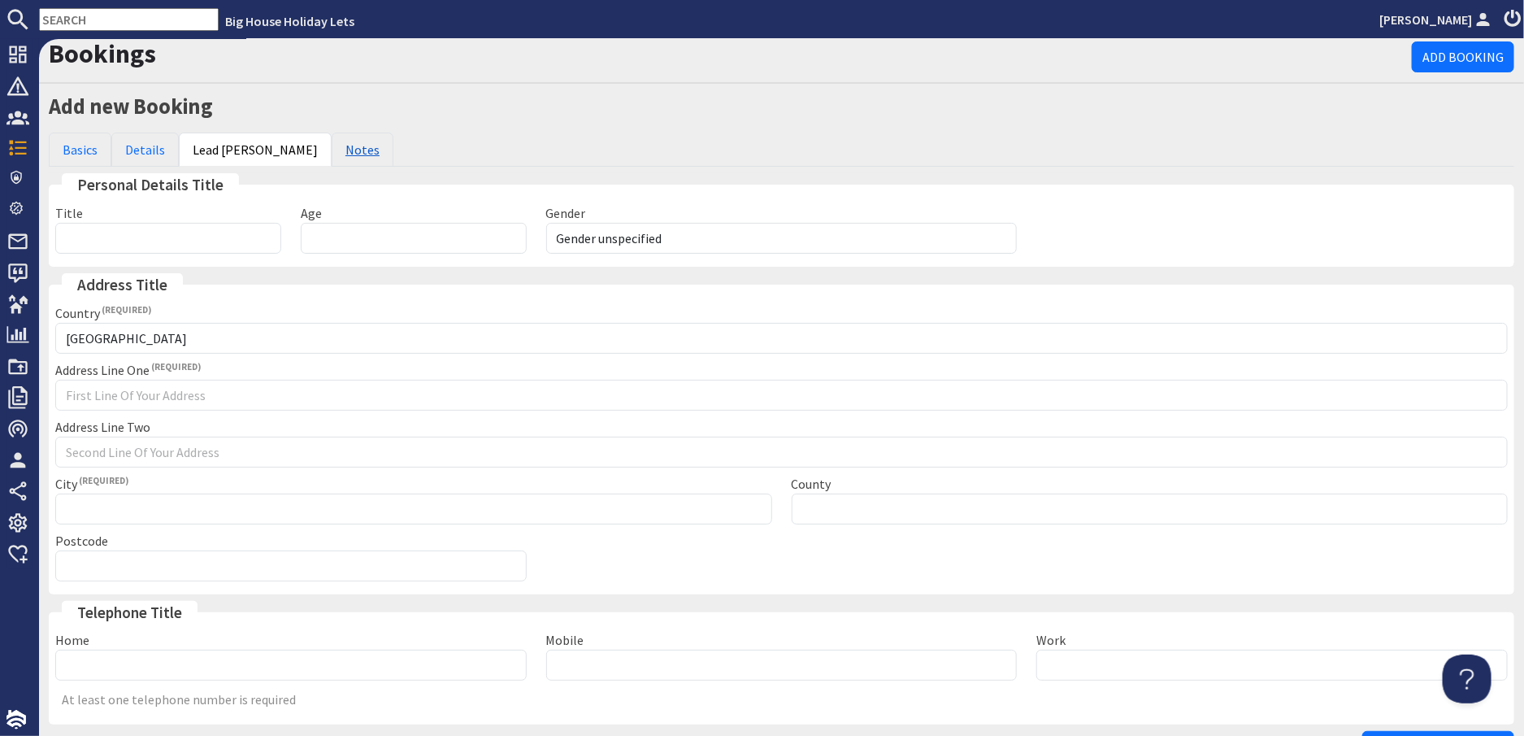
click at [332, 150] on link "Notes" at bounding box center [363, 150] width 62 height 34
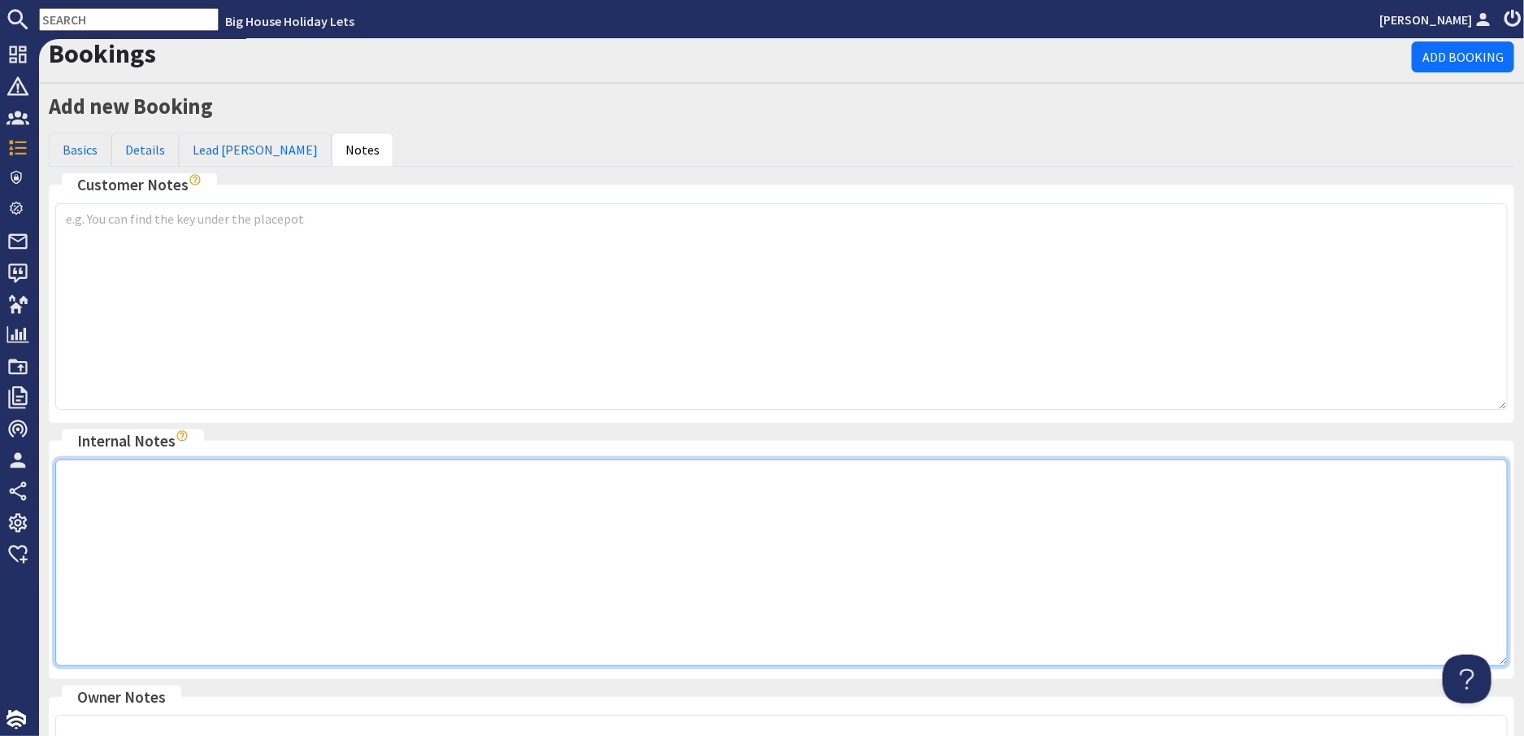
click at [120, 470] on textarea at bounding box center [781, 562] width 1453 height 206
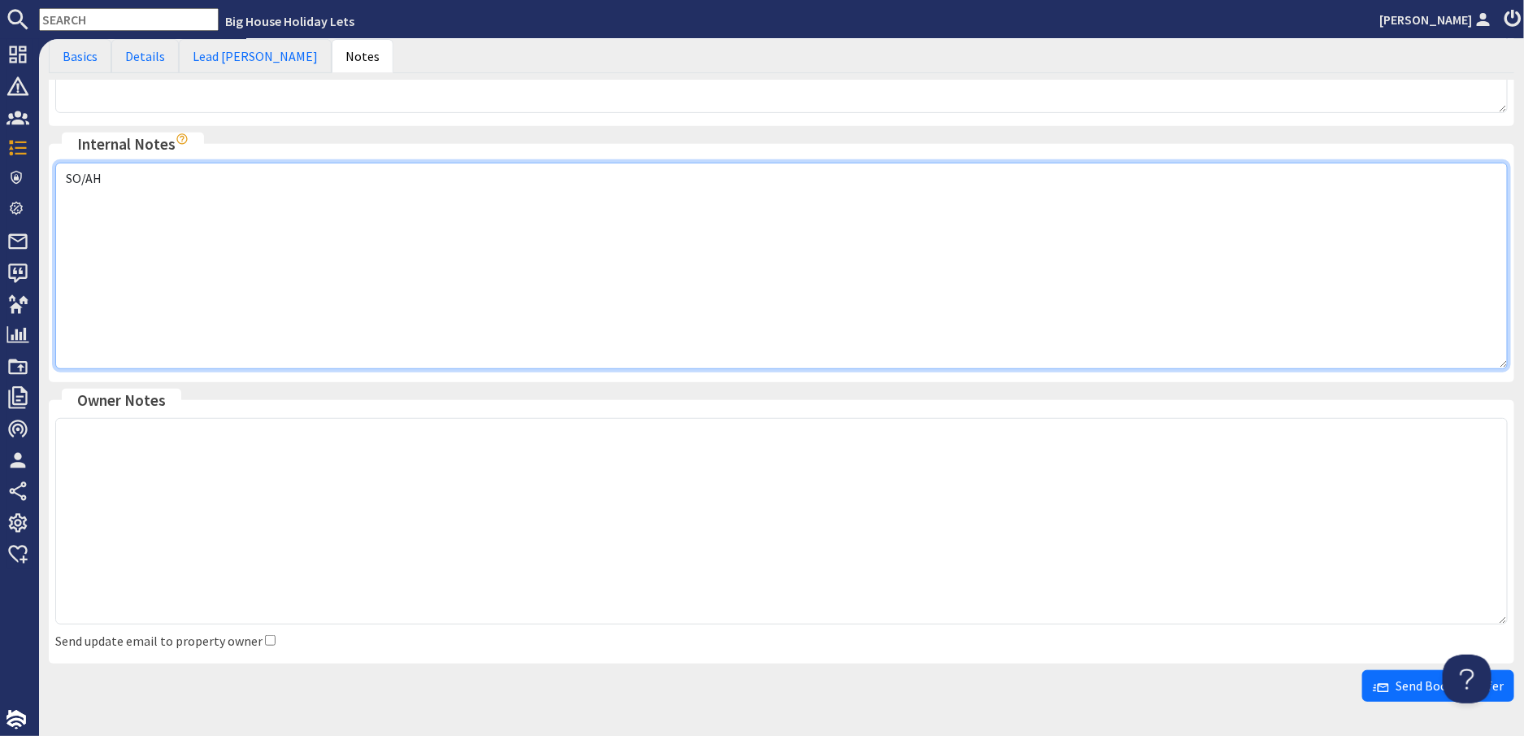
scroll to position [359, 0]
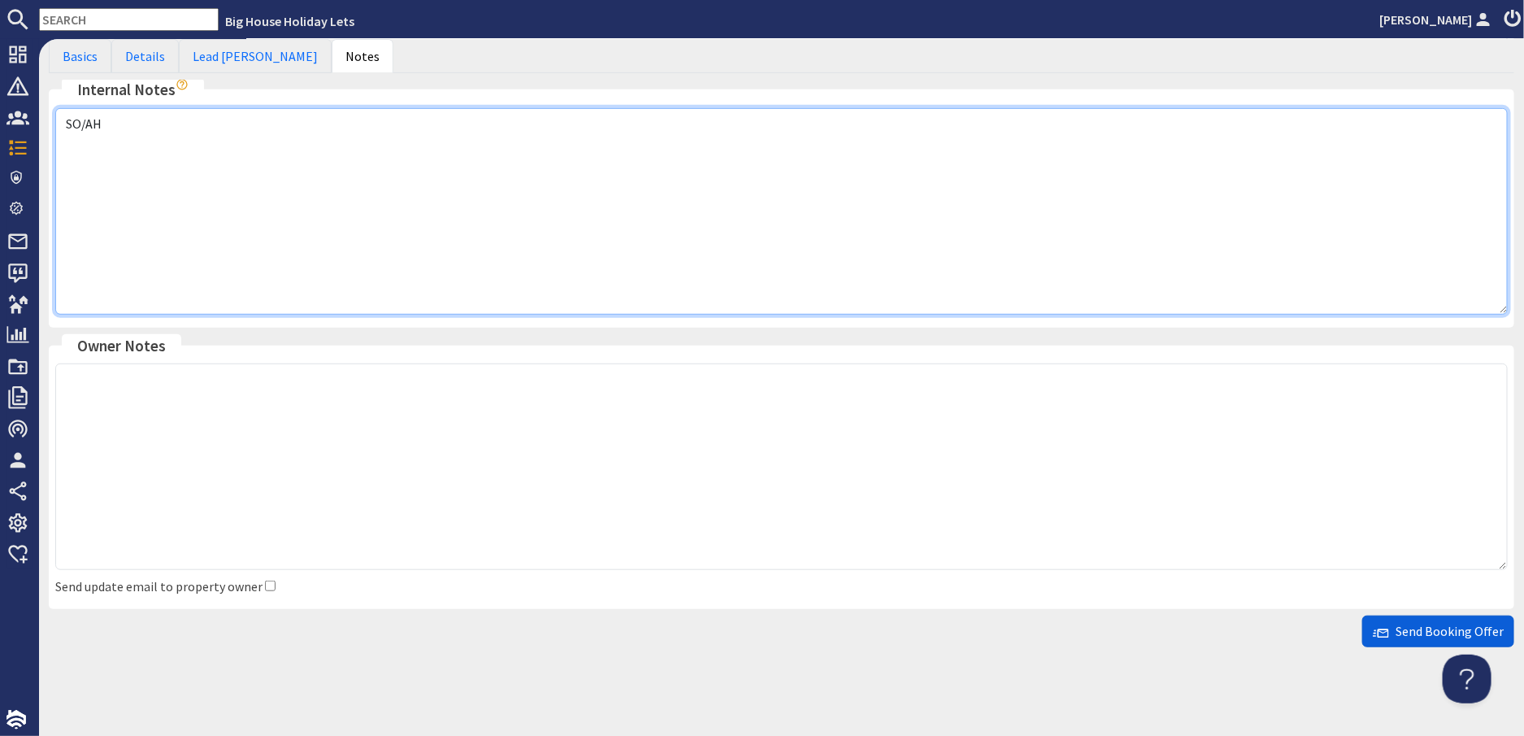
type textarea "SO/AH"
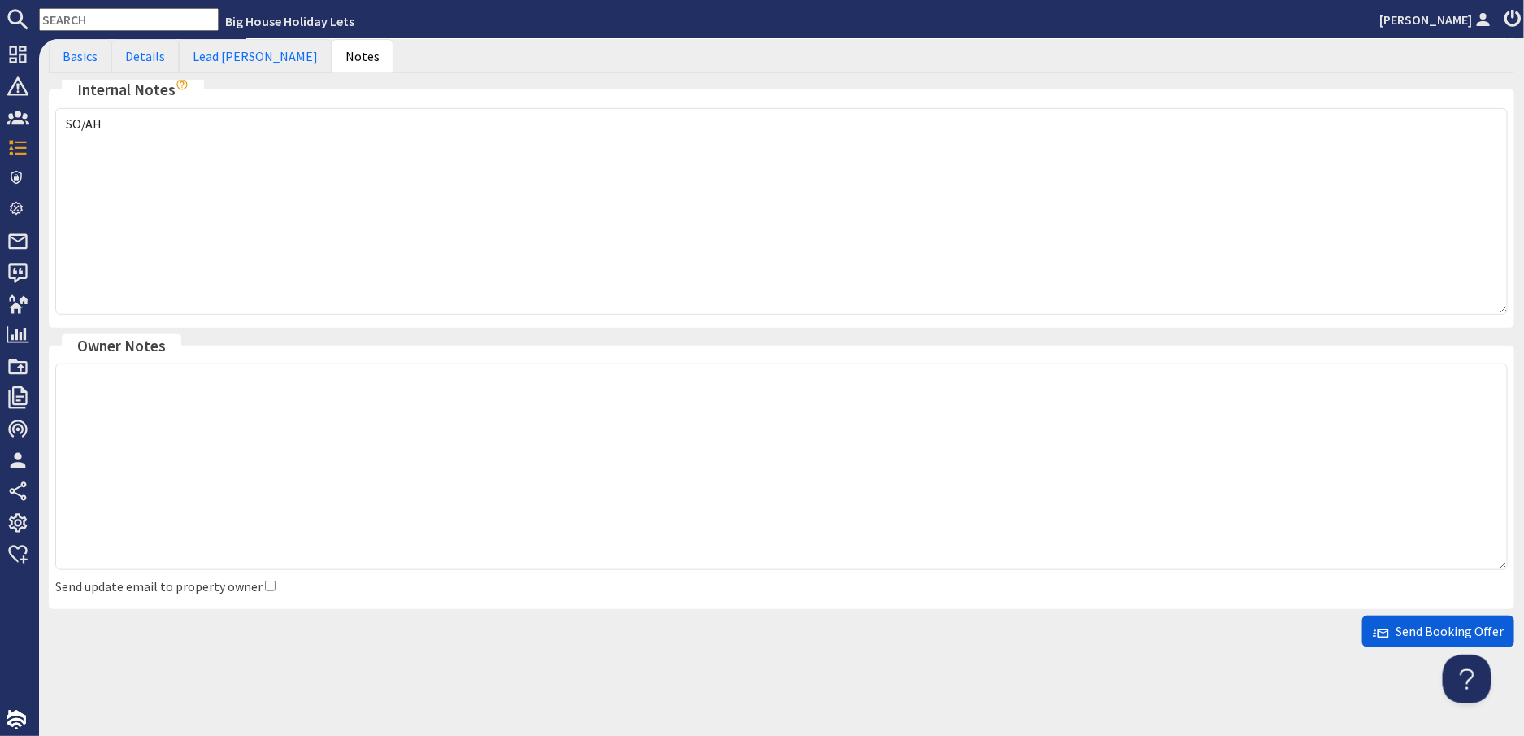
click at [1424, 637] on span "Send Booking Offer" at bounding box center [1438, 631] width 131 height 16
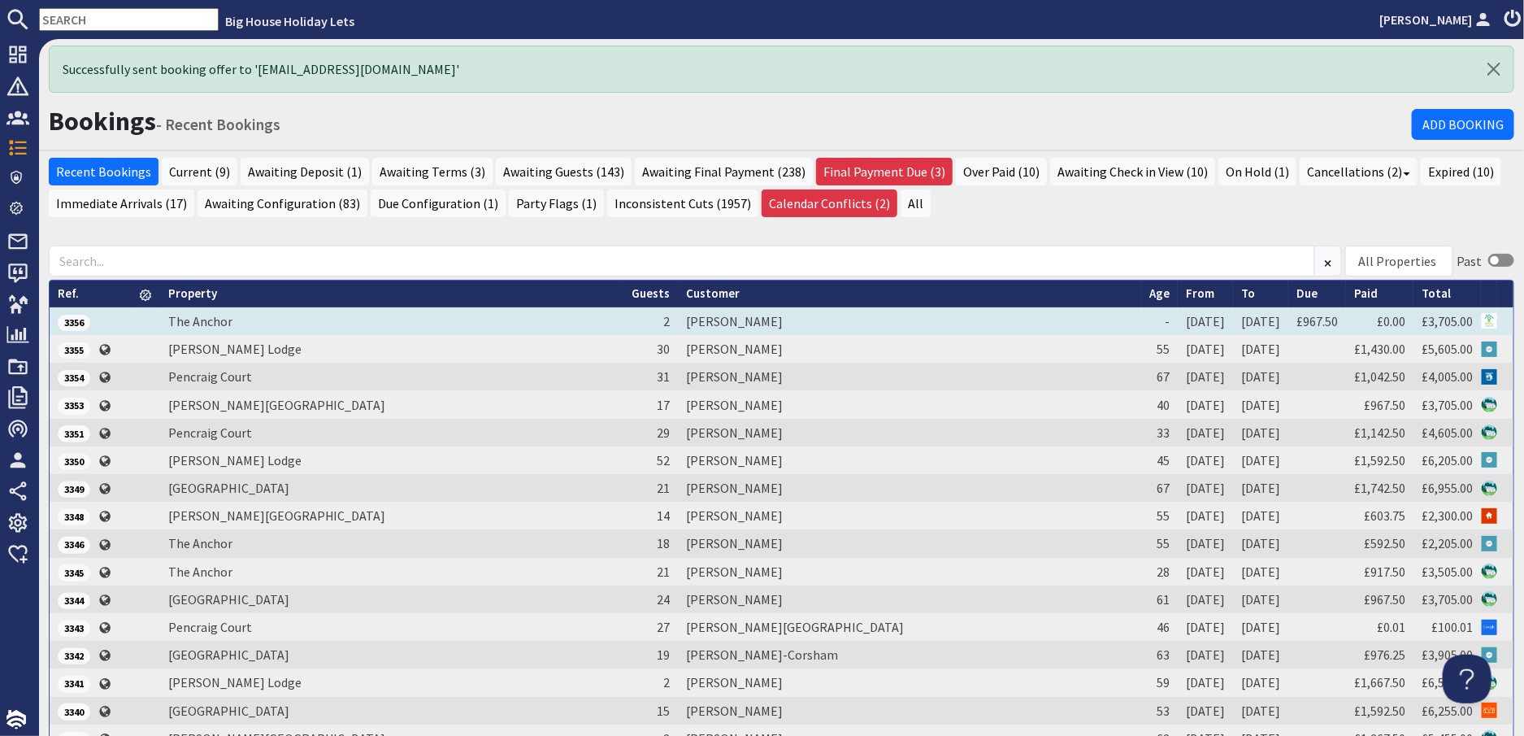
click at [724, 327] on td "[PERSON_NAME]" at bounding box center [909, 321] width 463 height 28
